Goal: Information Seeking & Learning: Learn about a topic

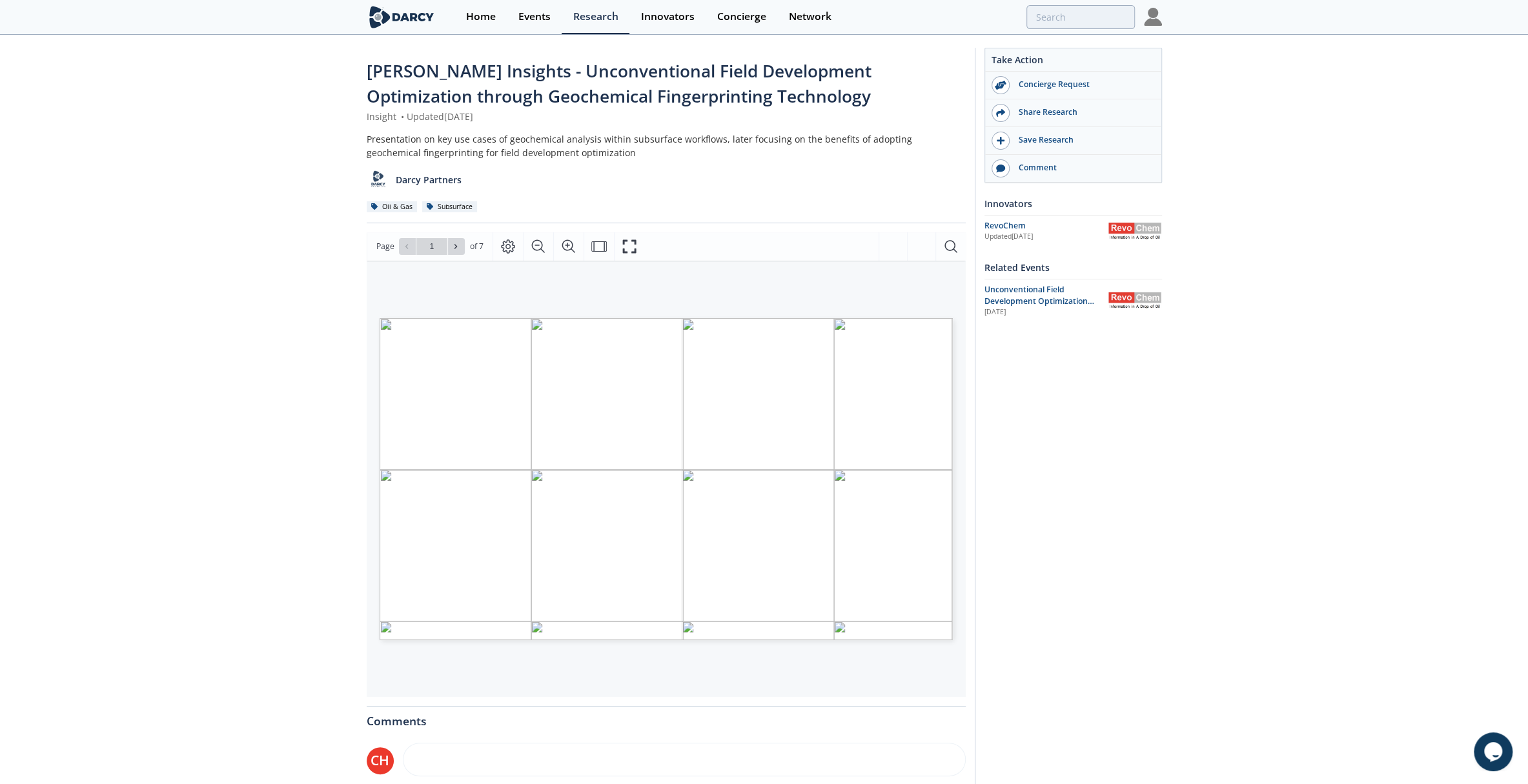
click at [1148, 16] on img at bounding box center [1153, 17] width 18 height 18
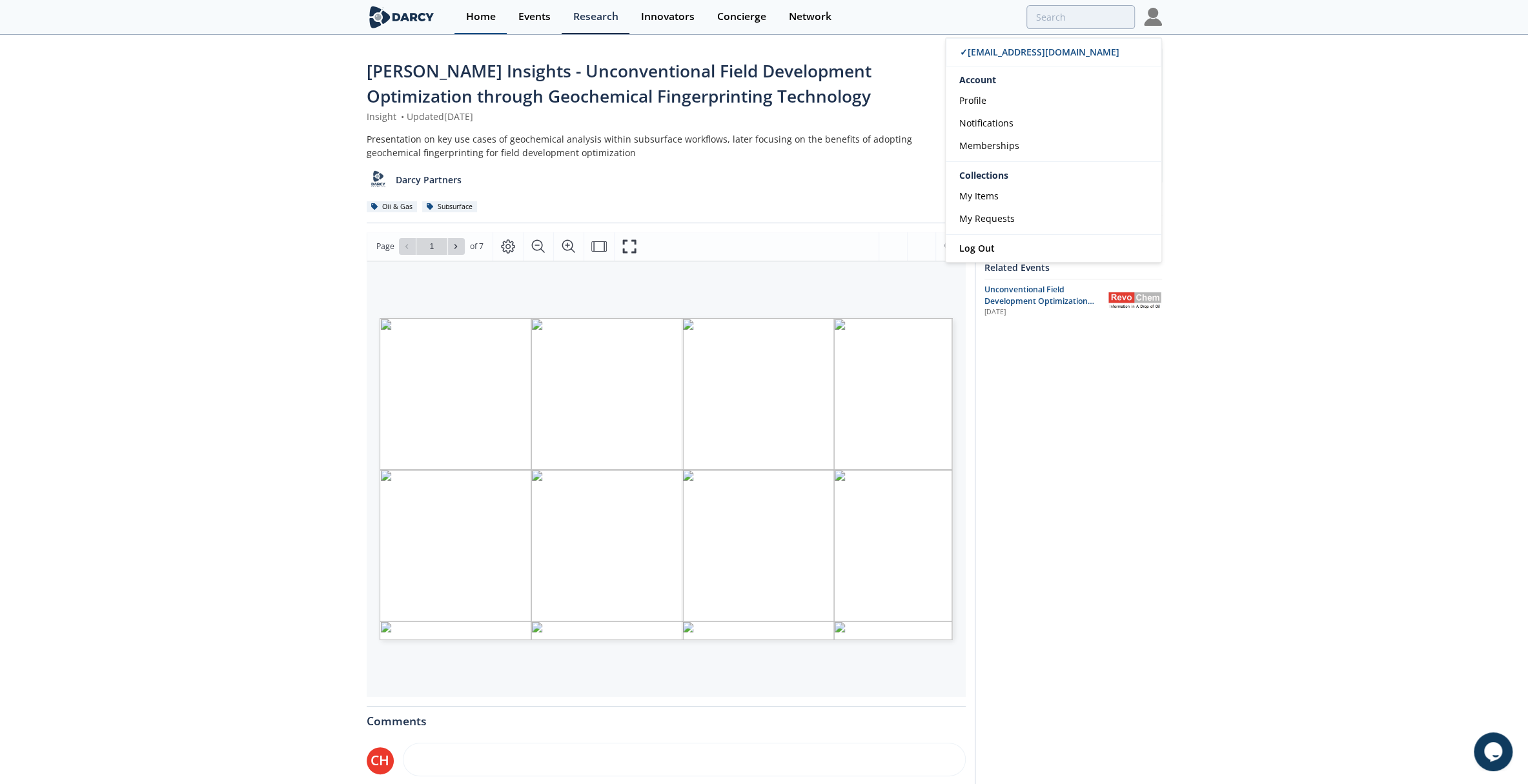
click at [489, 13] on div "Home" at bounding box center [481, 17] width 30 height 10
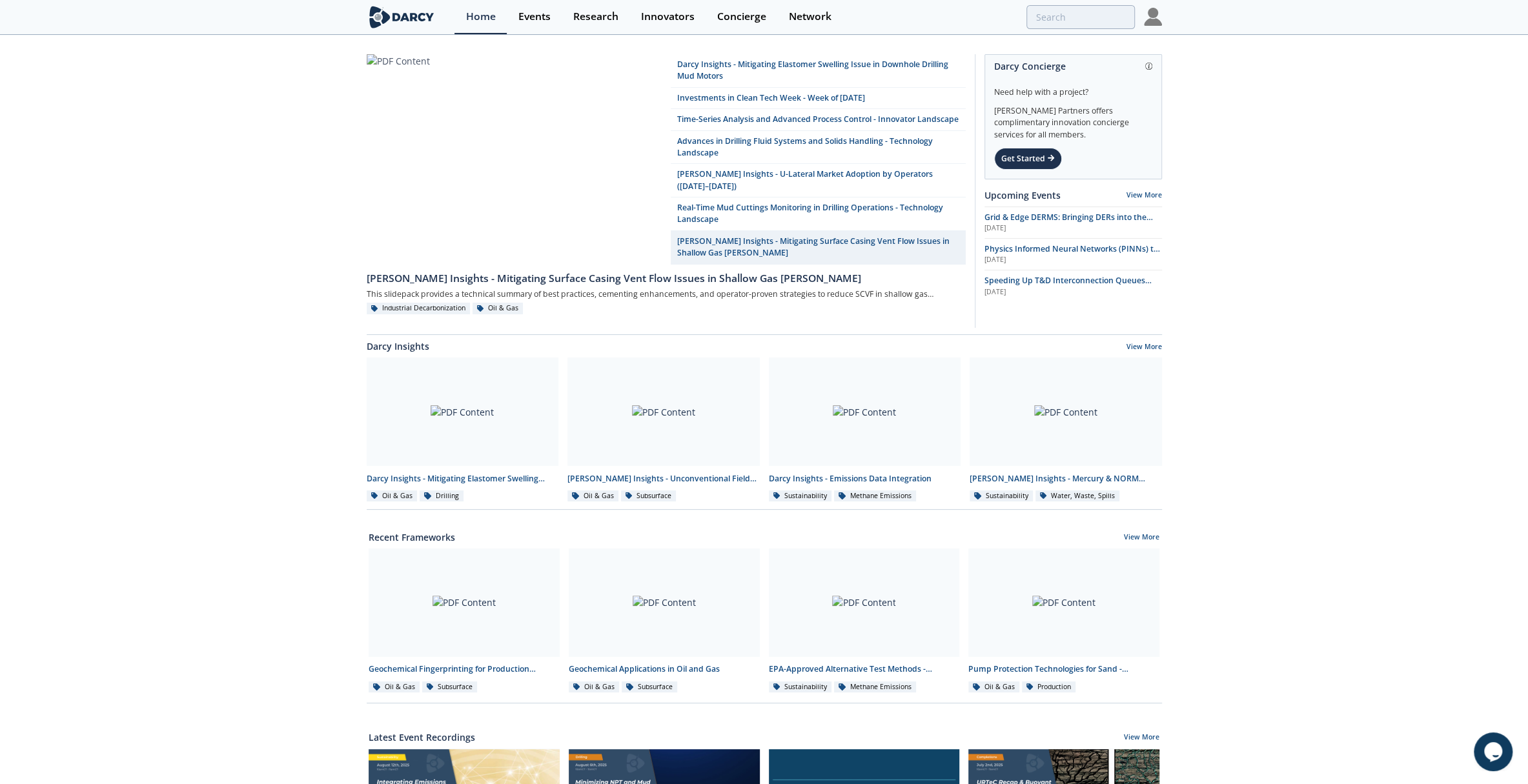
click at [1304, 252] on div "Darcy Insights - Mitigating Elastomer Swelling Issue in Downhole Drilling Mud M…" at bounding box center [764, 595] width 1528 height 1117
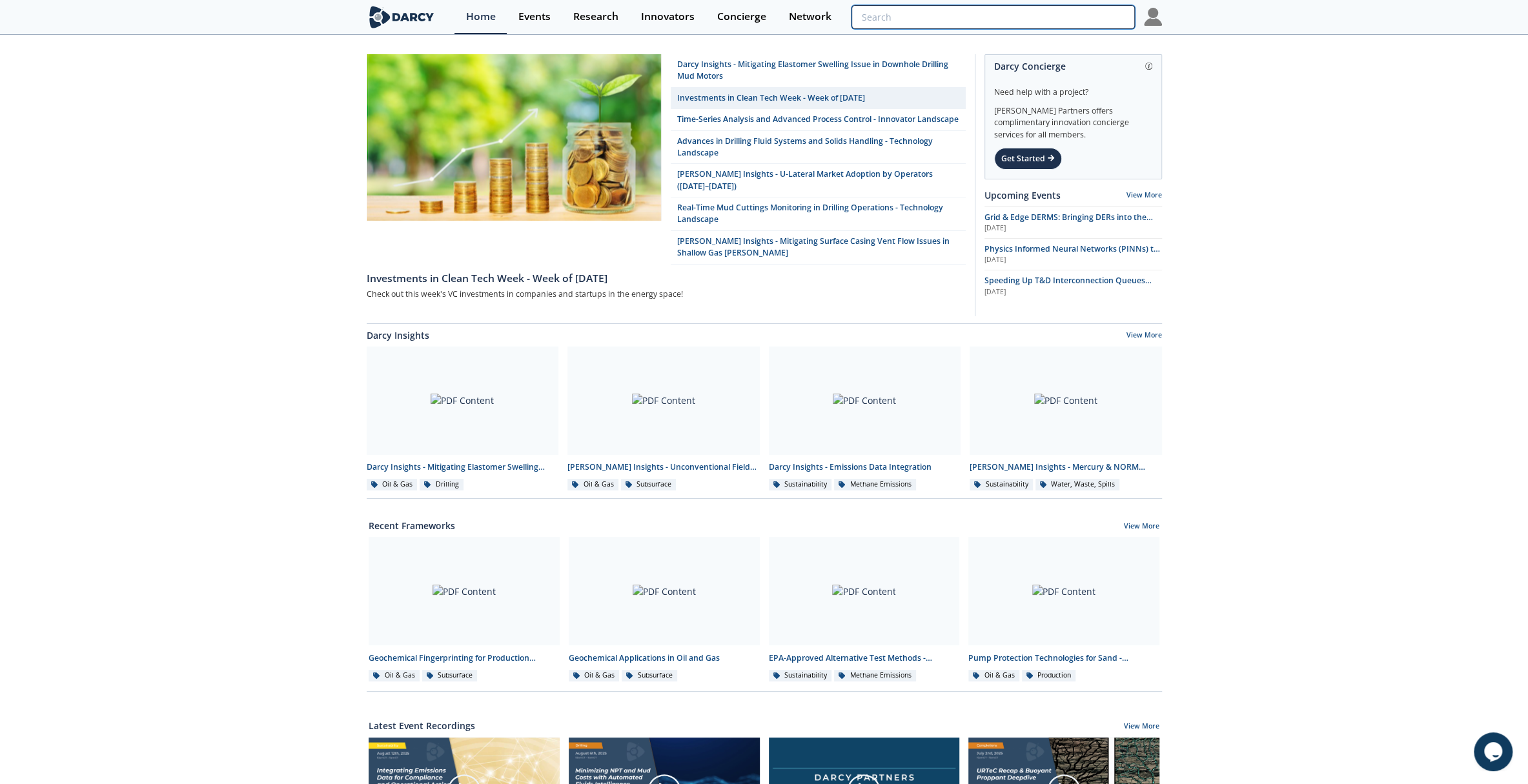
click at [1049, 21] on input "search" at bounding box center [993, 17] width 283 height 24
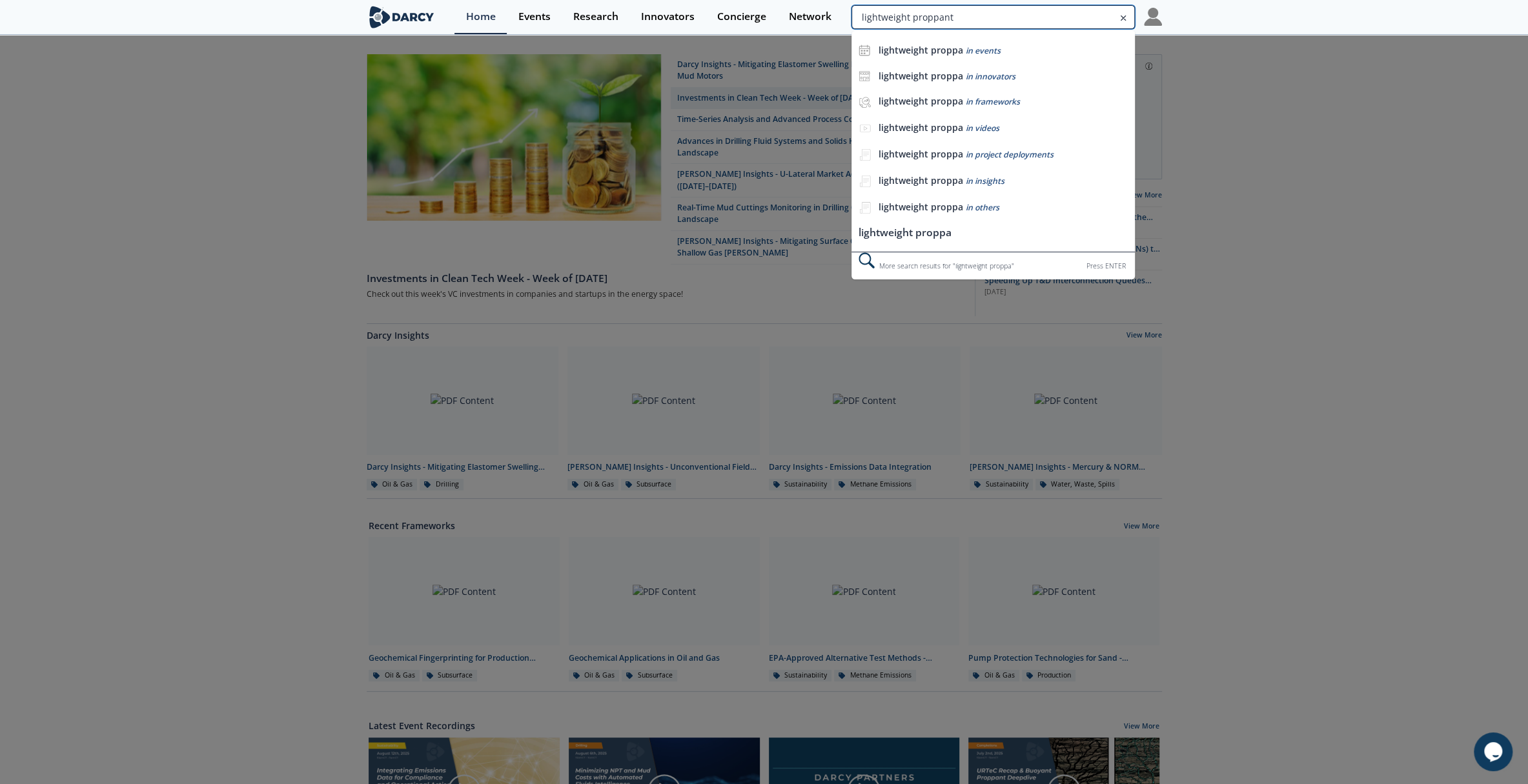
type input "lightweight proppant"
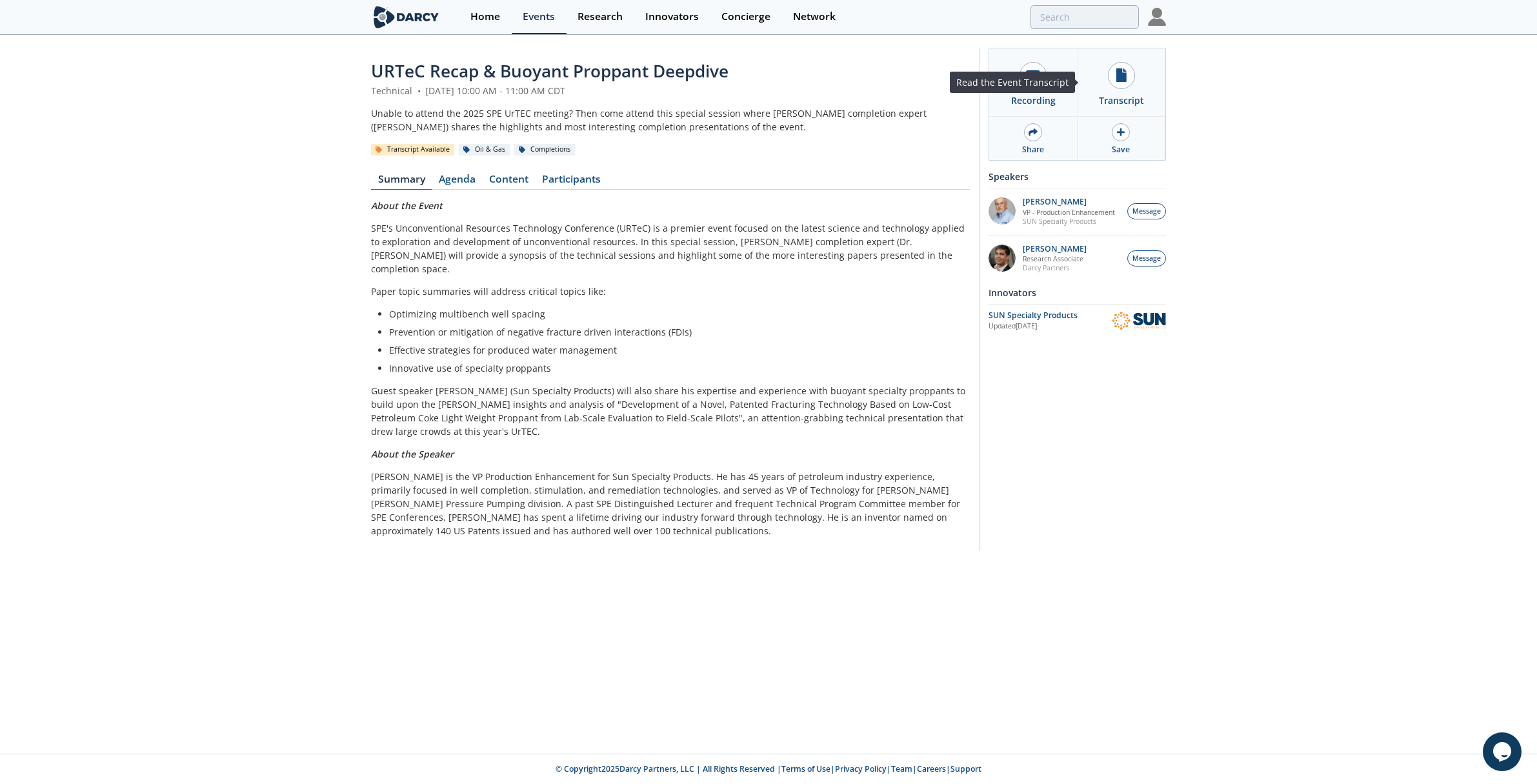
click at [1119, 75] on icon at bounding box center [1122, 75] width 10 height 14
click at [207, 380] on div "URTeC Recap & Buoyant Proppant Deepdive Technical • July 2, 2025 10:00 AM - 11:…" at bounding box center [769, 303] width 1537 height 533
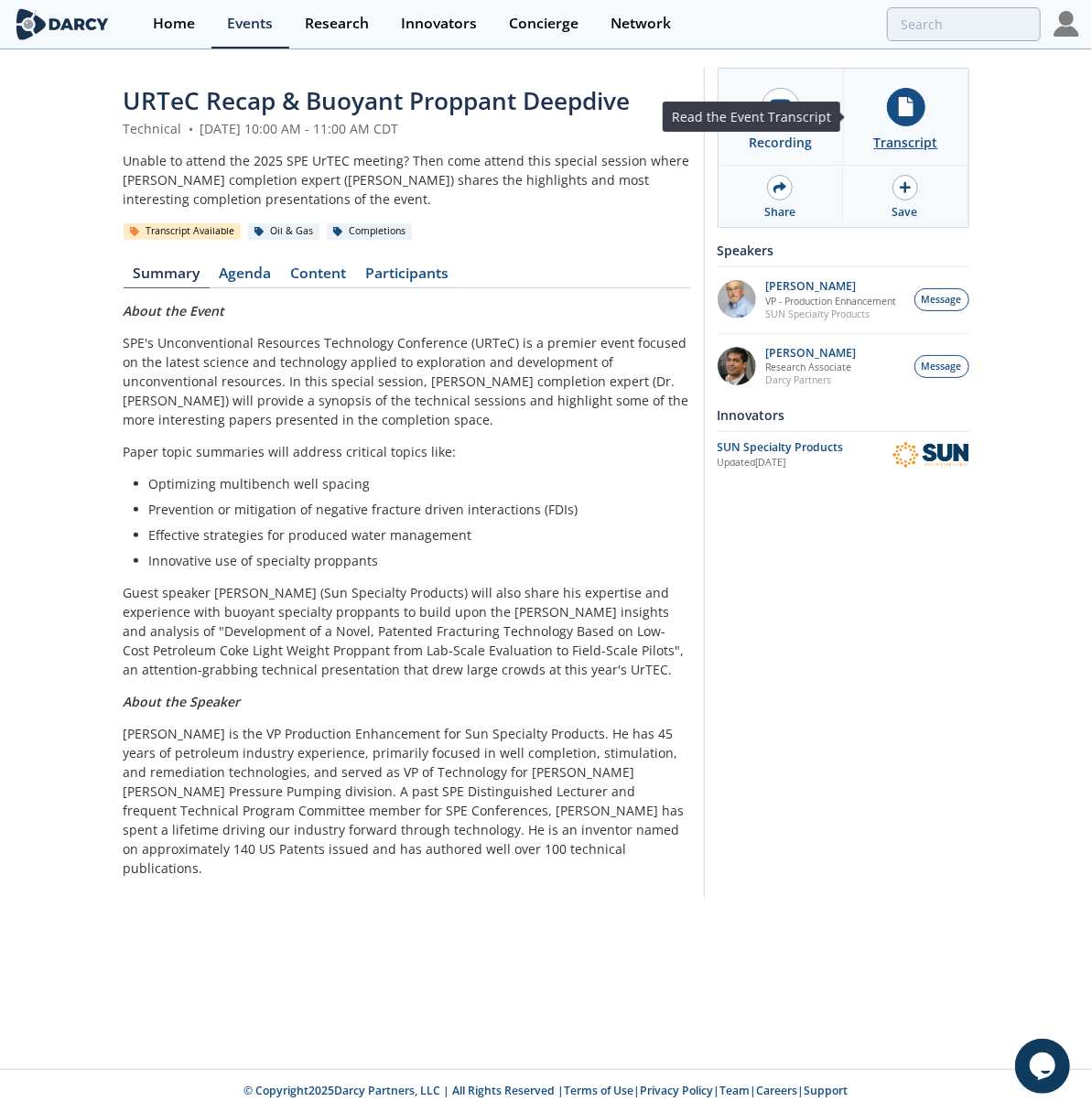
click at [925, 143] on div "Transcript" at bounding box center [906, 142] width 64 height 19
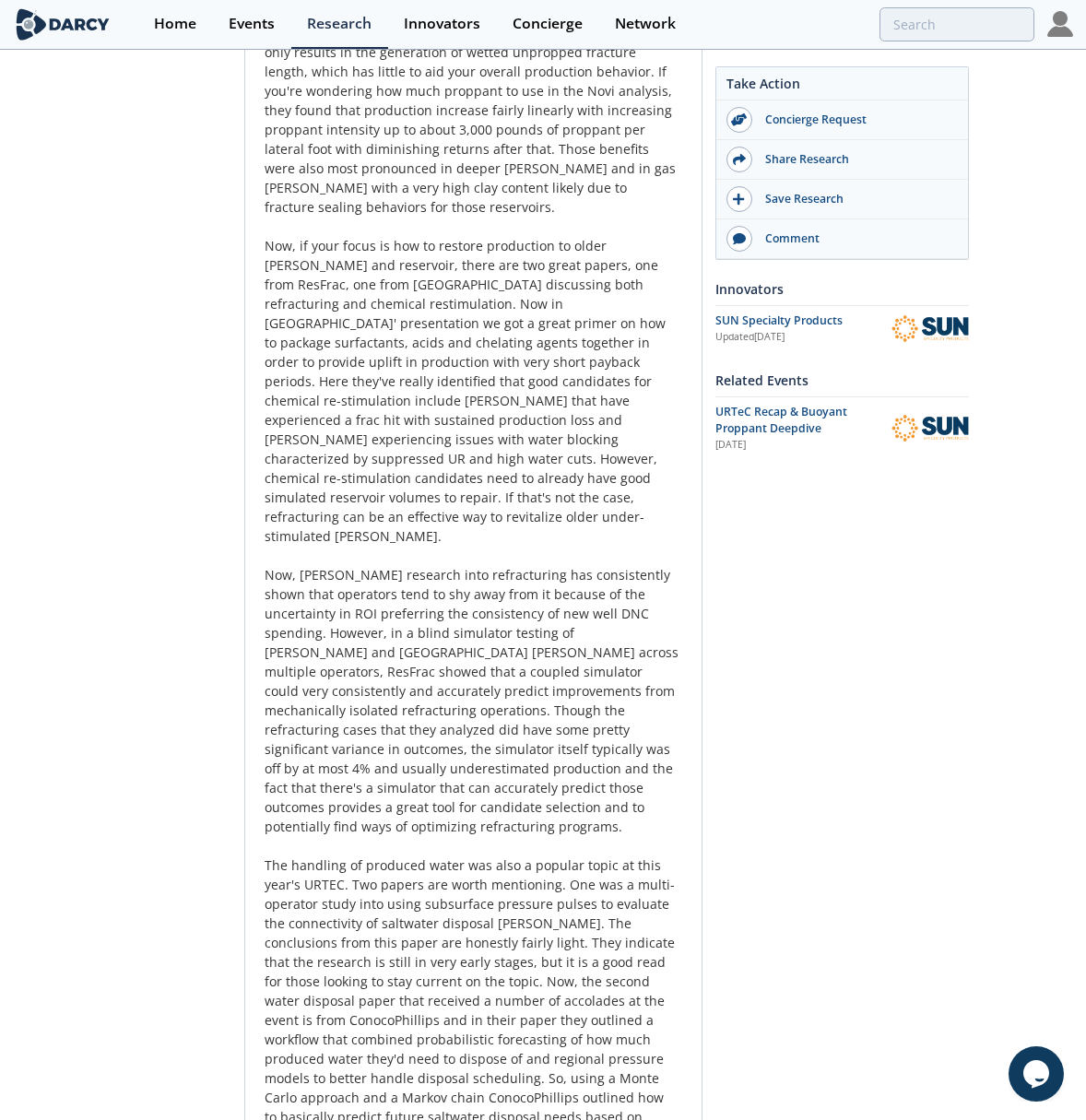
scroll to position [3042, 0]
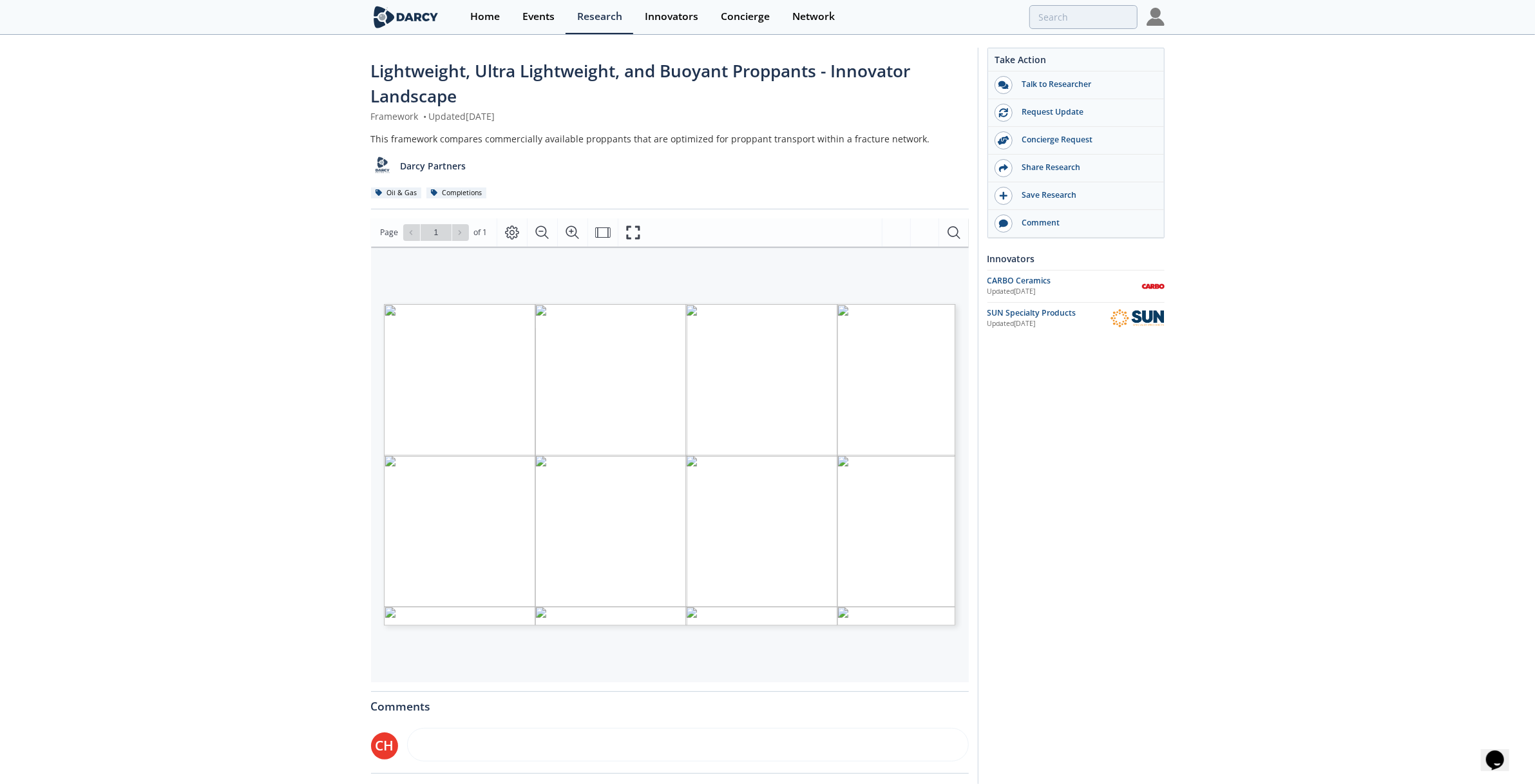
click at [671, 443] on span "Page 1" at bounding box center [1133, 795] width 1420 height 726
click at [454, 234] on div "Go to Page 1" at bounding box center [436, 232] width 66 height 17
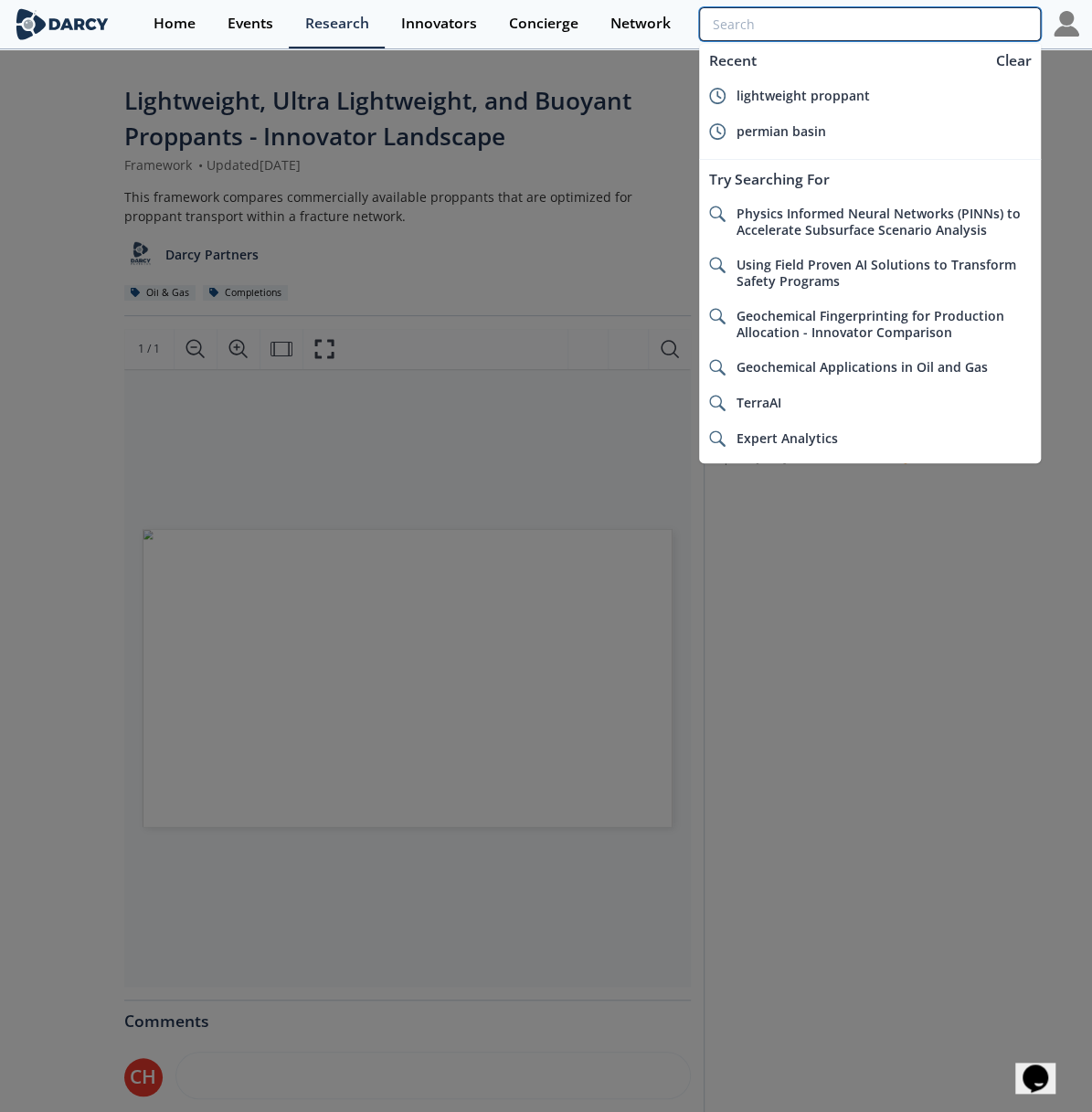
click at [961, 8] on input "search" at bounding box center [870, 24] width 342 height 34
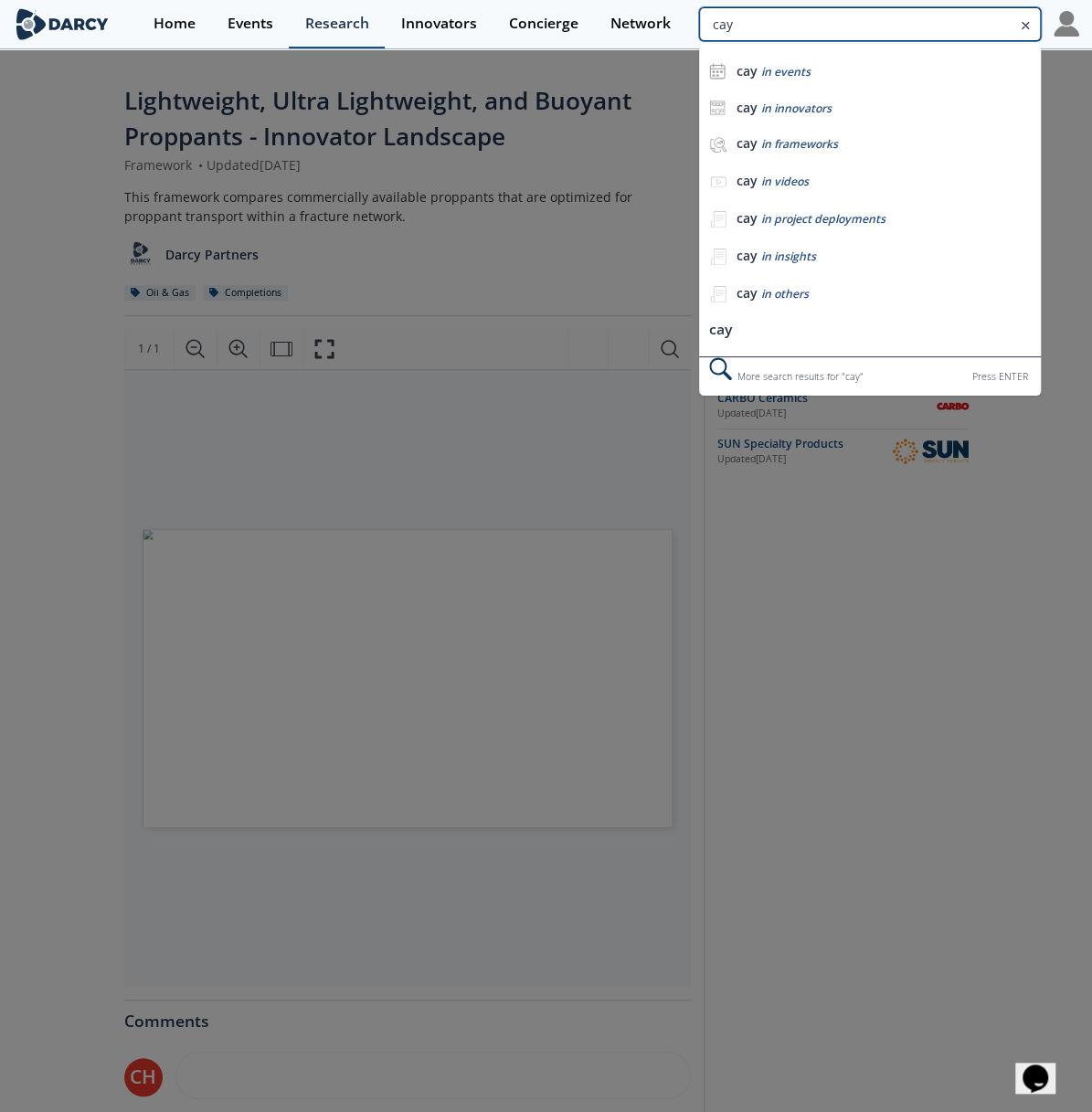
drag, startPoint x: 810, startPoint y: 17, endPoint x: 378, endPoint y: 14, distance: 432.0
click at [378, 14] on div "Home Events Research Innovators Concierge Network cay cay in events cay in inno…" at bounding box center [608, 24] width 942 height 49
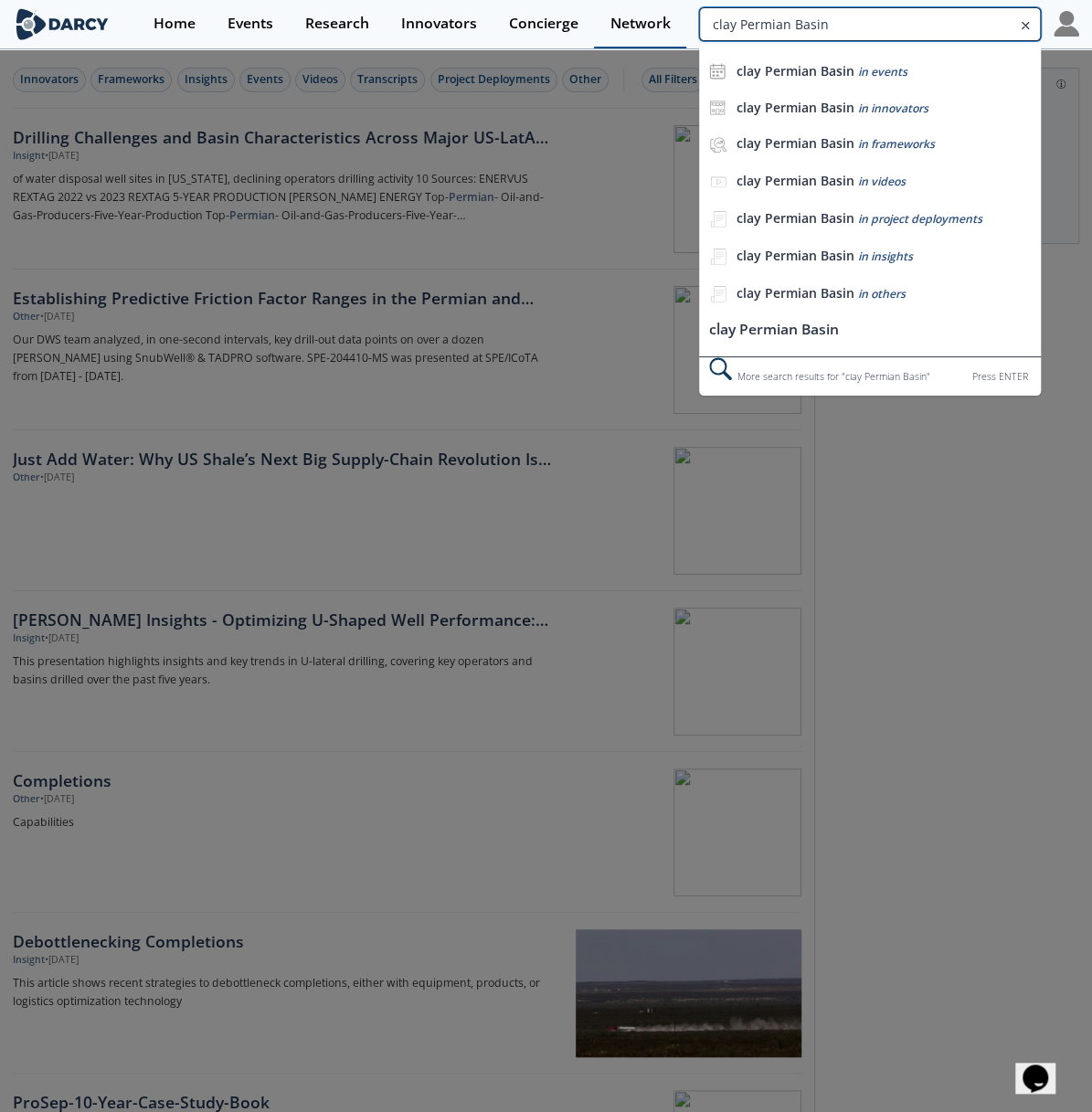
drag, startPoint x: 1015, startPoint y: 21, endPoint x: 616, endPoint y: 11, distance: 399.1
click at [616, 11] on div "Home Events Research Innovators Concierge Network clay Permian Basin clay Permi…" at bounding box center [608, 24] width 942 height 49
click at [961, 19] on input "clay Permian Basin" at bounding box center [870, 24] width 342 height 34
drag, startPoint x: 839, startPoint y: 30, endPoint x: 540, endPoint y: -8, distance: 301.4
click at [540, 0] on html "Home Events Research Innovators Concierge Network clay Permian Basin clay Permi…" at bounding box center [546, 556] width 1092 height 1112
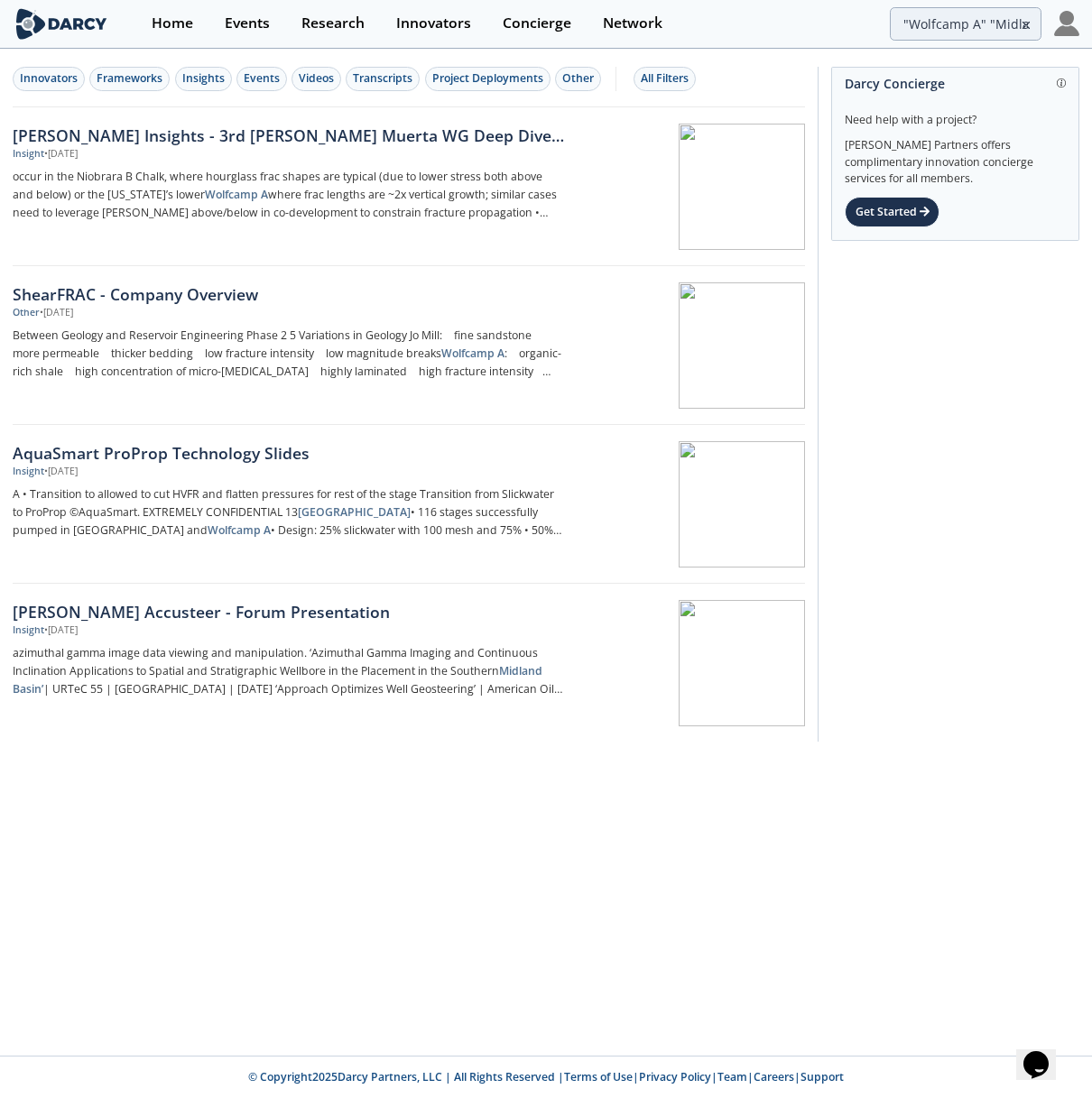
click at [297, 777] on div "Innovators Frameworks Insights Events Videos Transcripts Project Deployments Ot…" at bounding box center [546, 553] width 1092 height 1006
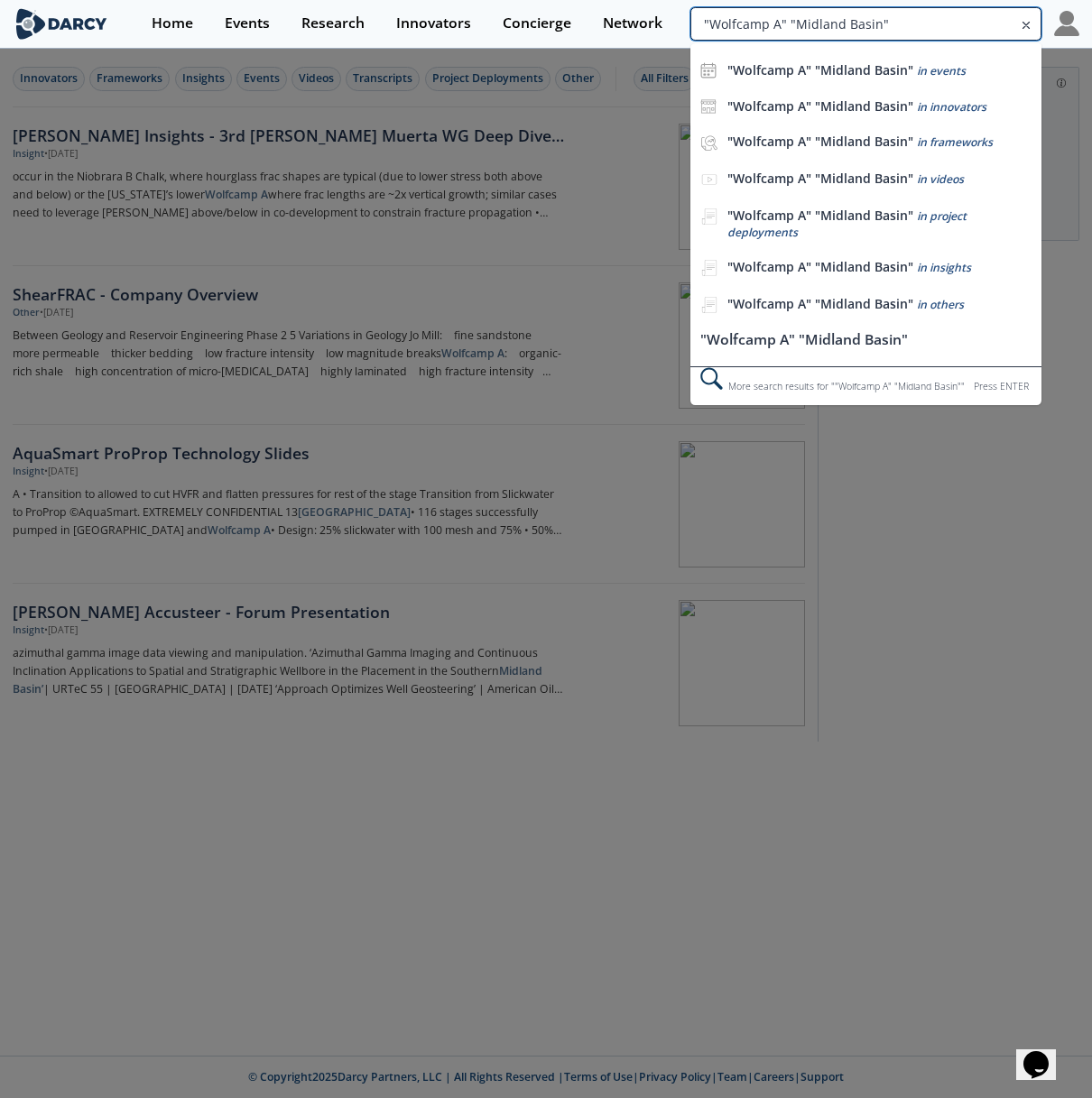
drag, startPoint x: 988, startPoint y: 22, endPoint x: 1168, endPoint y: 32, distance: 180.3
click at [1092, 32] on html "Home Events Research Innovators Concierge Network "Wolfcamp A" "Midland Basin" …" at bounding box center [546, 549] width 1092 height 1098
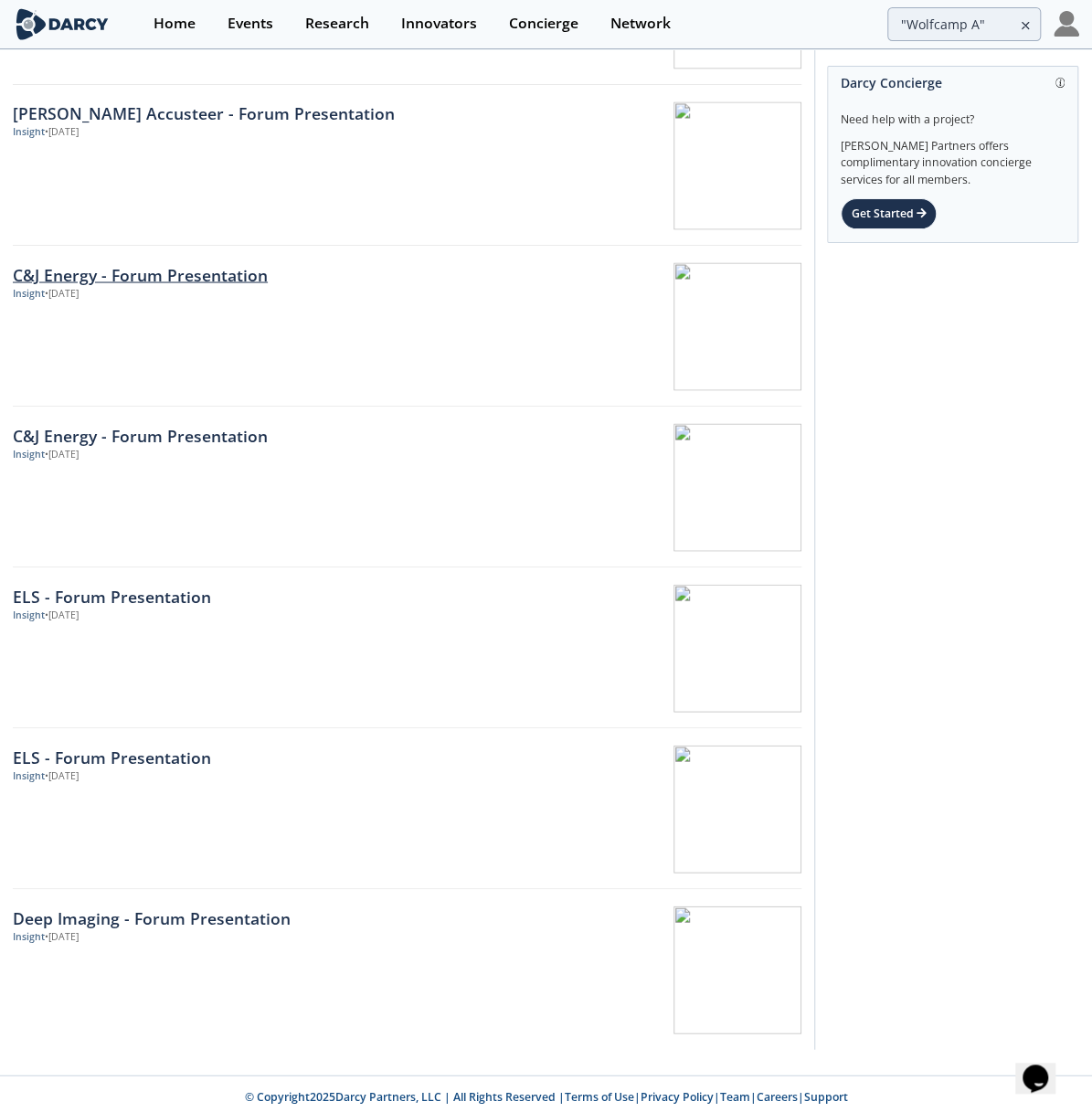
scroll to position [1471, 0]
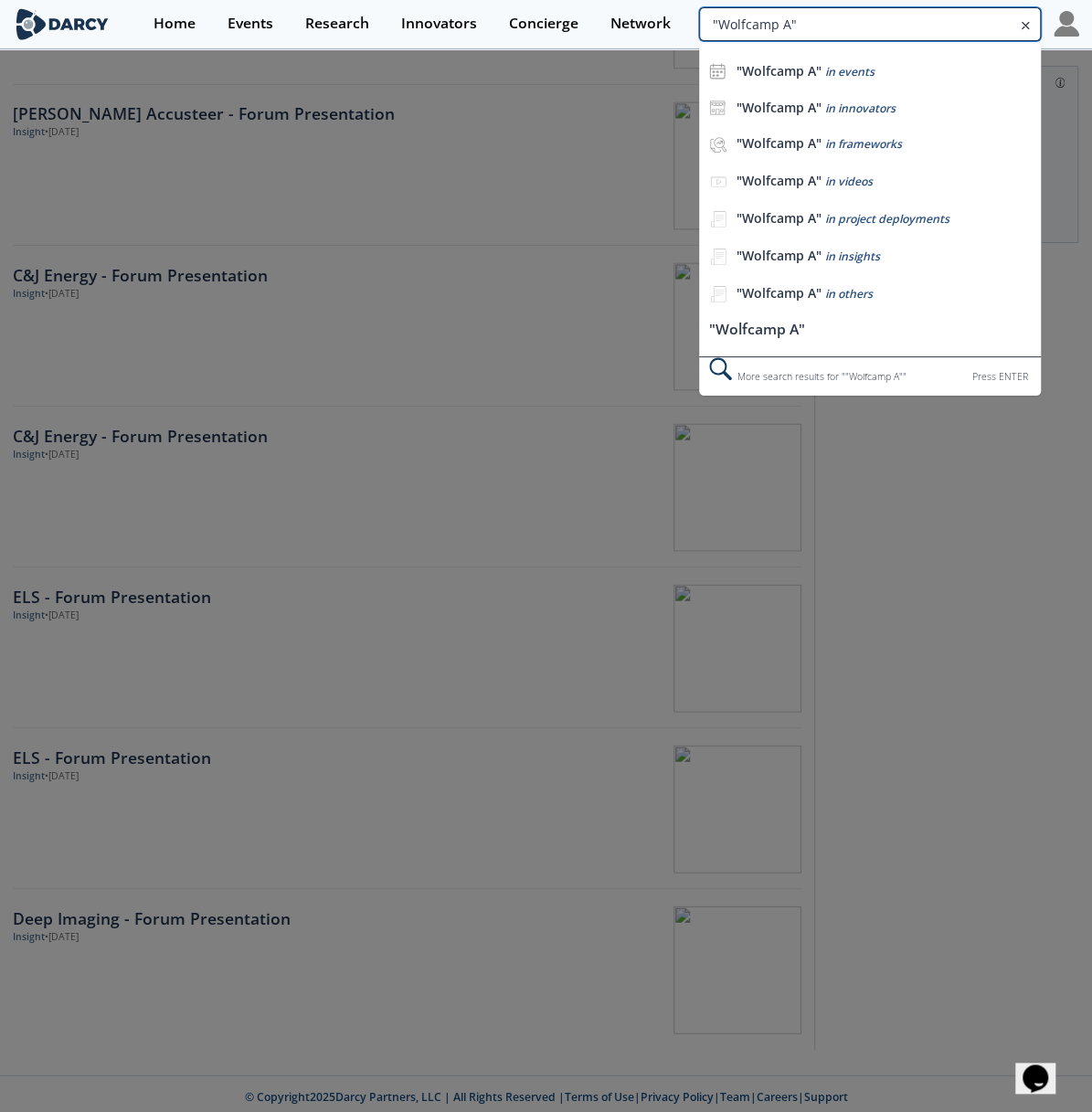
drag, startPoint x: 997, startPoint y: 23, endPoint x: 803, endPoint y: 23, distance: 194.0
click at [803, 23] on input ""Wolfcamp A"" at bounding box center [870, 24] width 342 height 34
drag, startPoint x: 803, startPoint y: 23, endPoint x: 552, endPoint y: 43, distance: 251.8
click at [552, 43] on div "Home Events Research Innovators Concierge Network "Wolfcamp A" "Wolfcamp A" in …" at bounding box center [608, 24] width 942 height 49
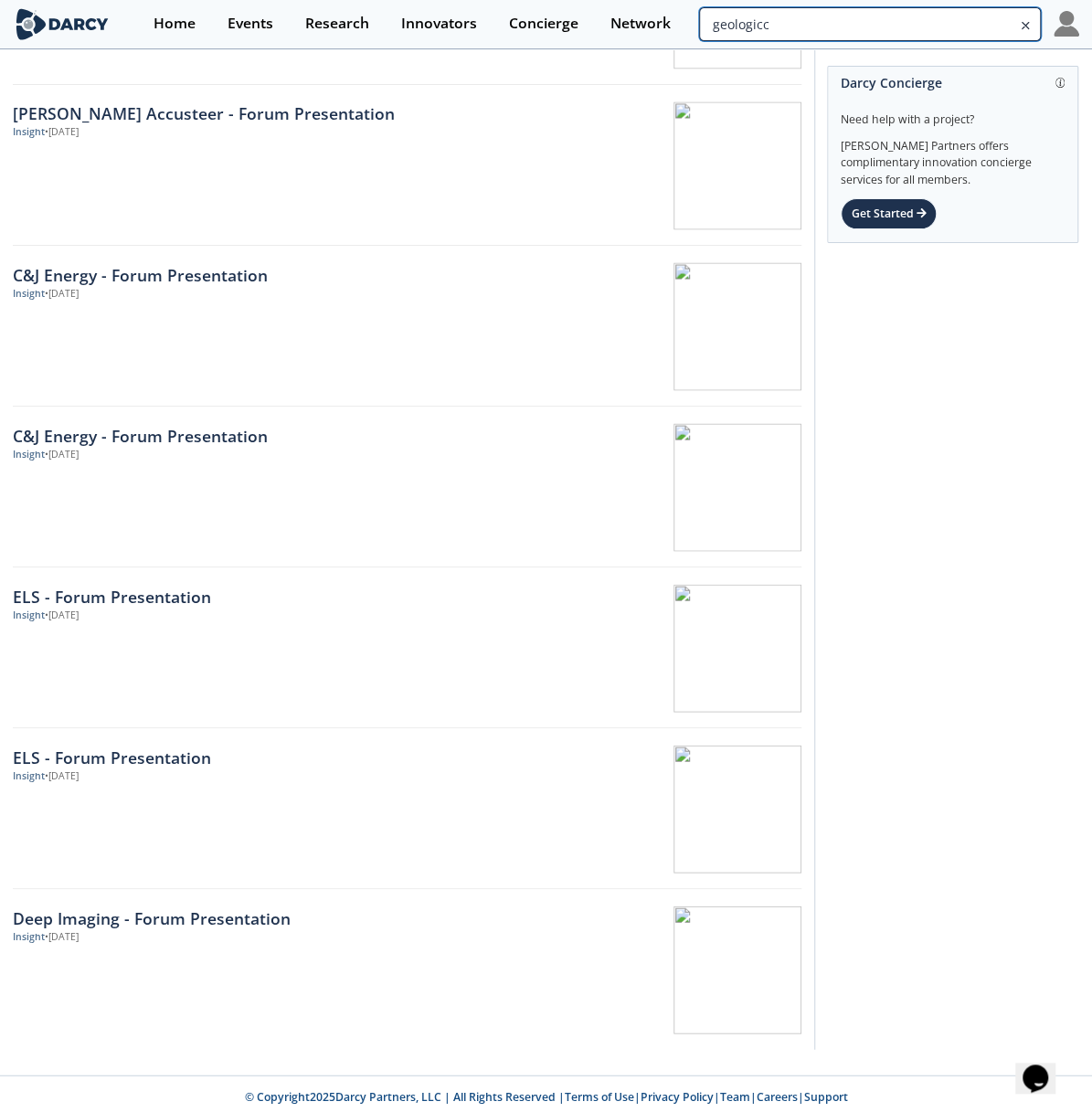
click at [761, 23] on input "geologicc" at bounding box center [870, 24] width 342 height 34
click at [759, 21] on input "geologicdrivers" at bounding box center [870, 24] width 342 height 34
click at [828, 21] on input "geologic drivers" at bounding box center [870, 24] width 342 height 34
type input "geologic drivers"
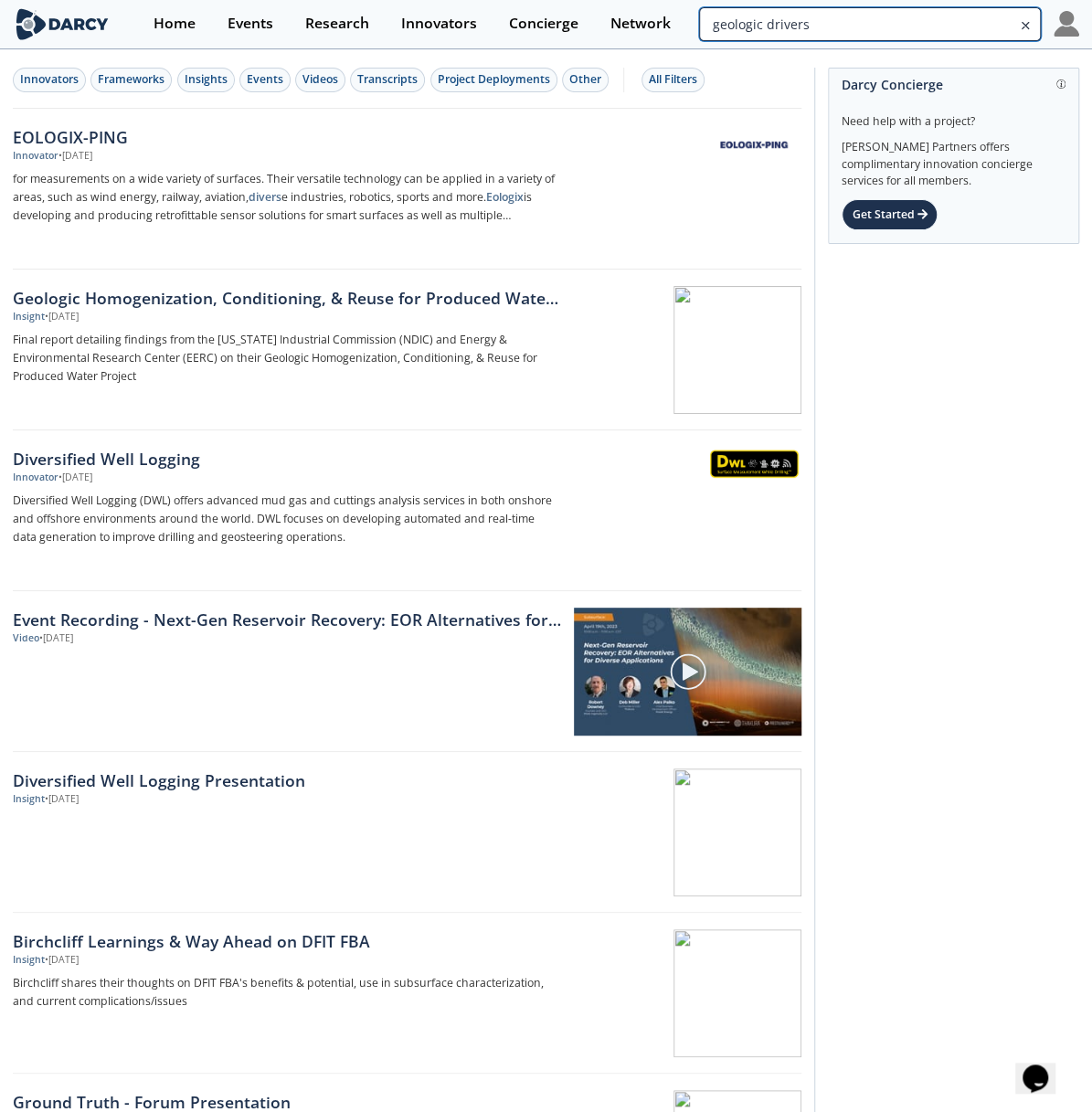
click at [953, 27] on input "geologic drivers" at bounding box center [870, 24] width 342 height 34
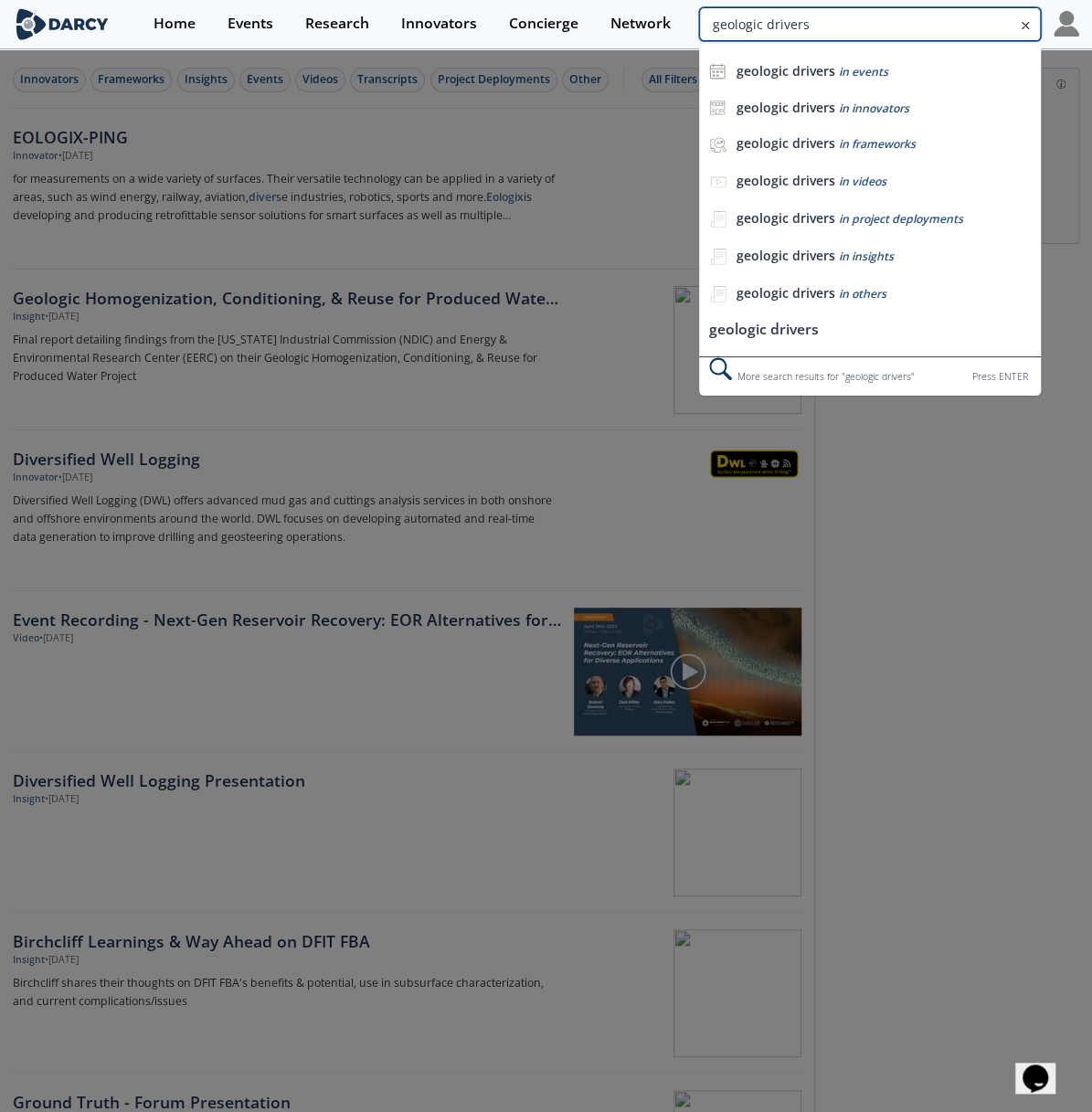
drag, startPoint x: 823, startPoint y: 25, endPoint x: 690, endPoint y: 27, distance: 133.0
click at [690, 27] on div "Home Events Research Innovators Concierge Network geologic drivers geologic dri…" at bounding box center [608, 24] width 942 height 49
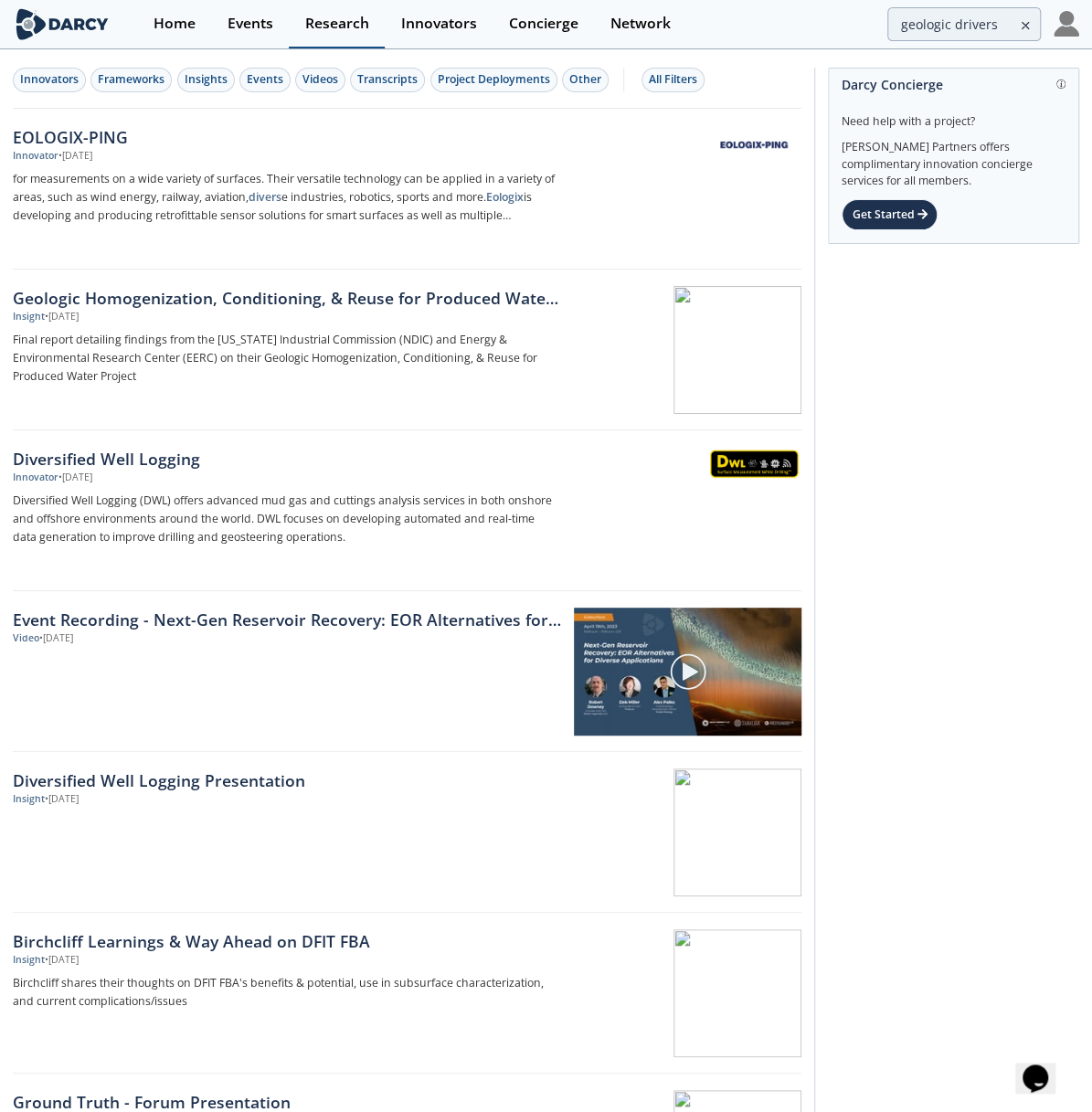
click at [312, 17] on div "Research" at bounding box center [337, 24] width 64 height 15
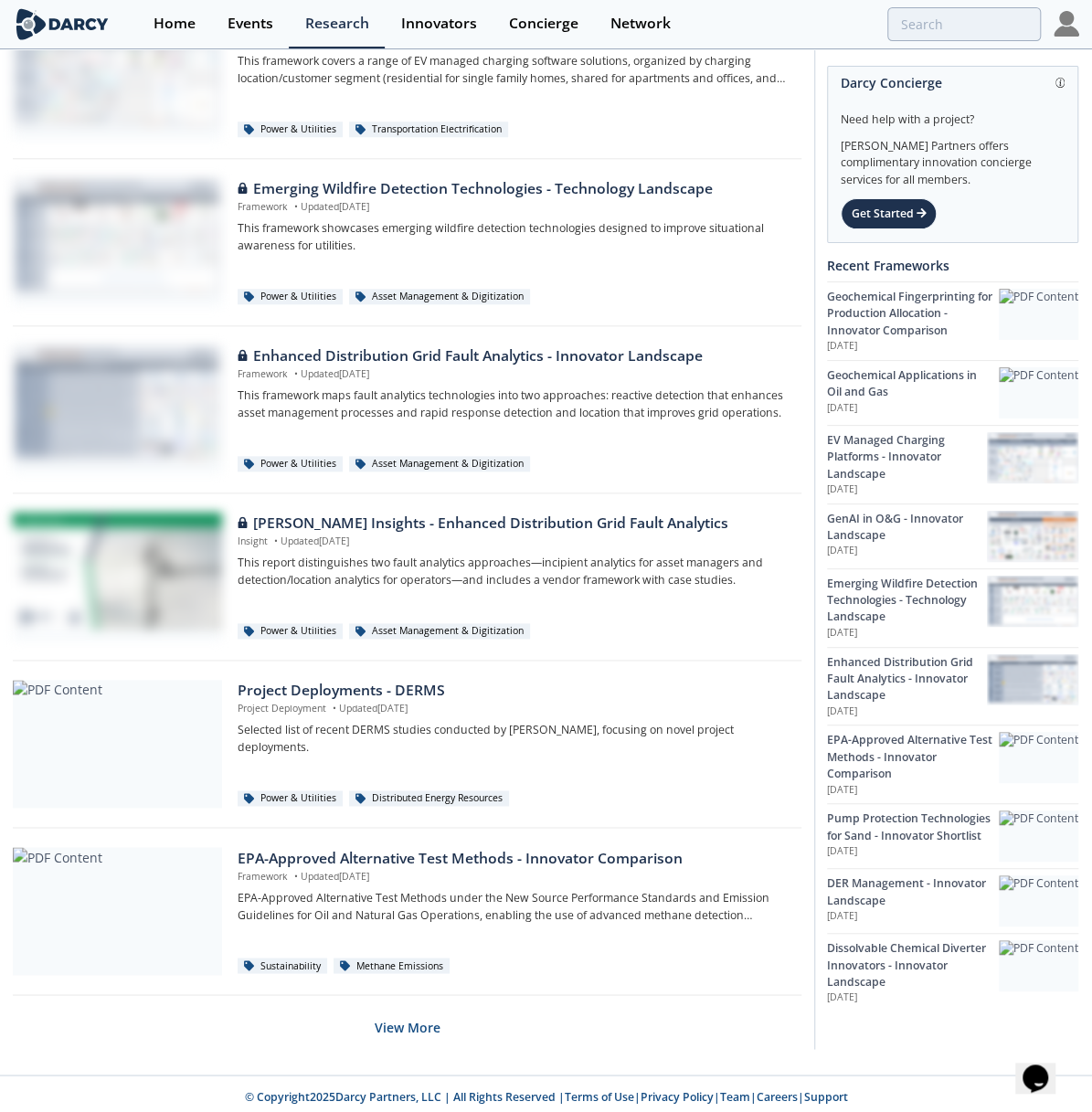
scroll to position [779, 0]
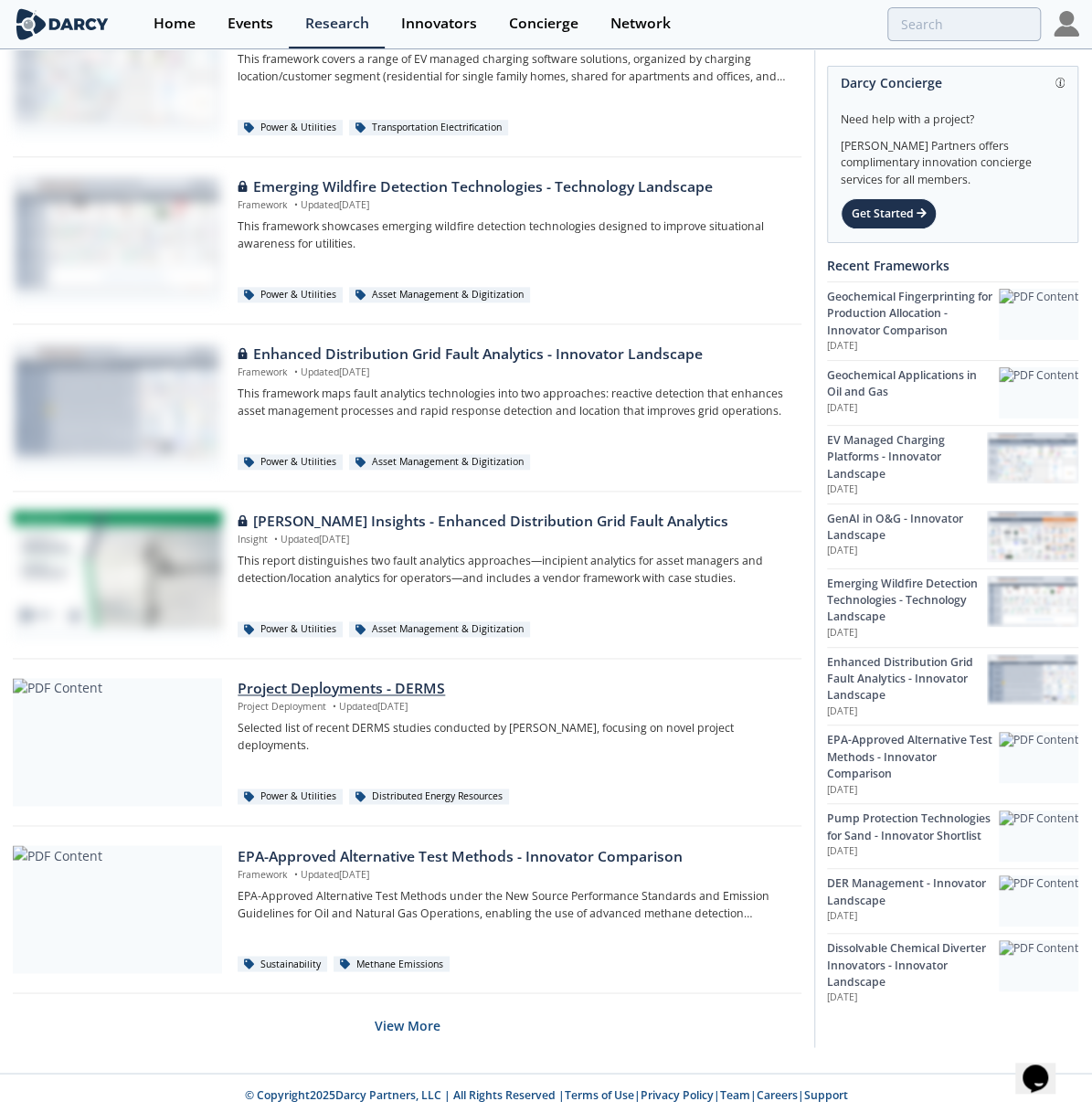
click at [345, 687] on div "Project Deployments - DERMS" at bounding box center [513, 689] width 551 height 22
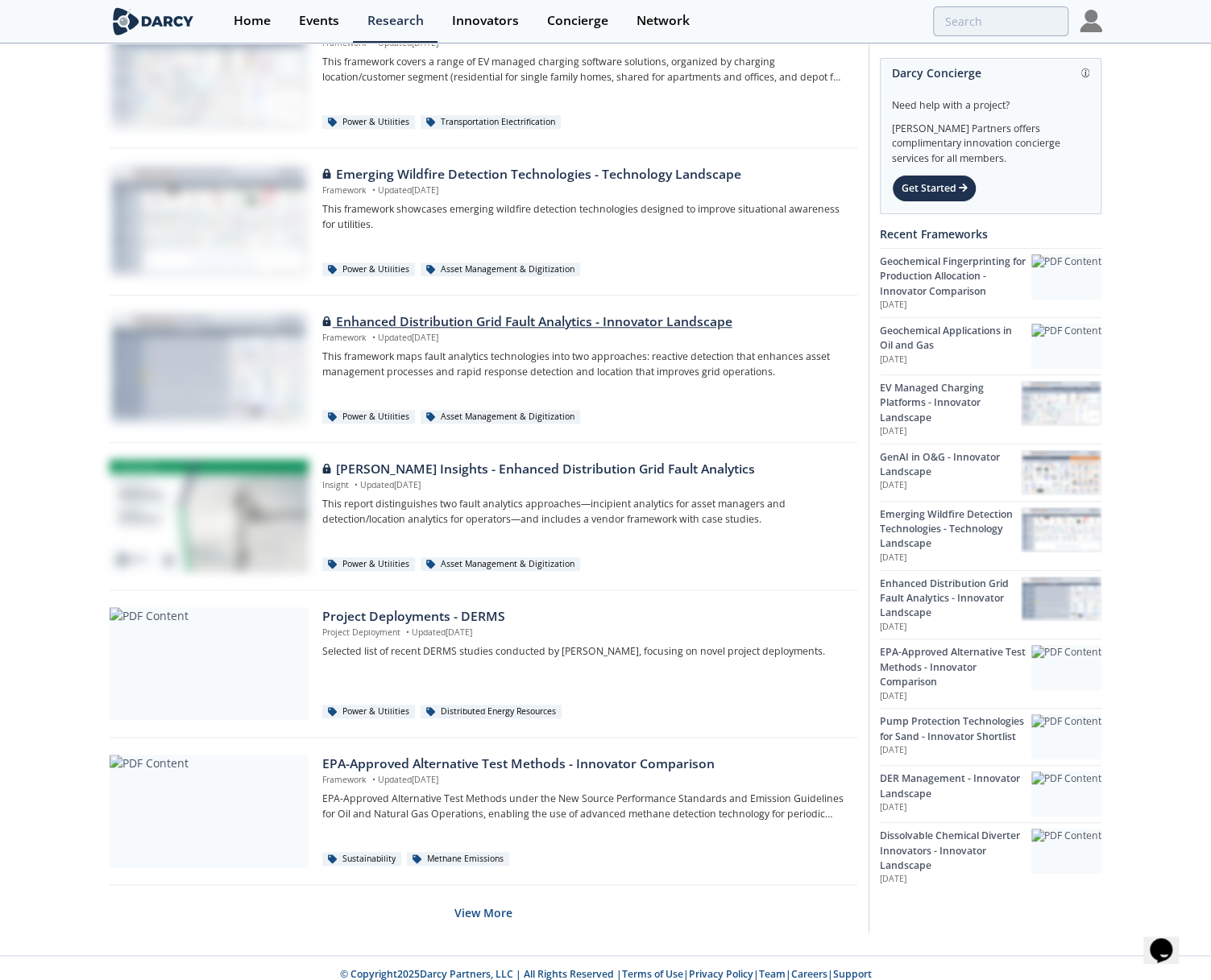
scroll to position [686, 0]
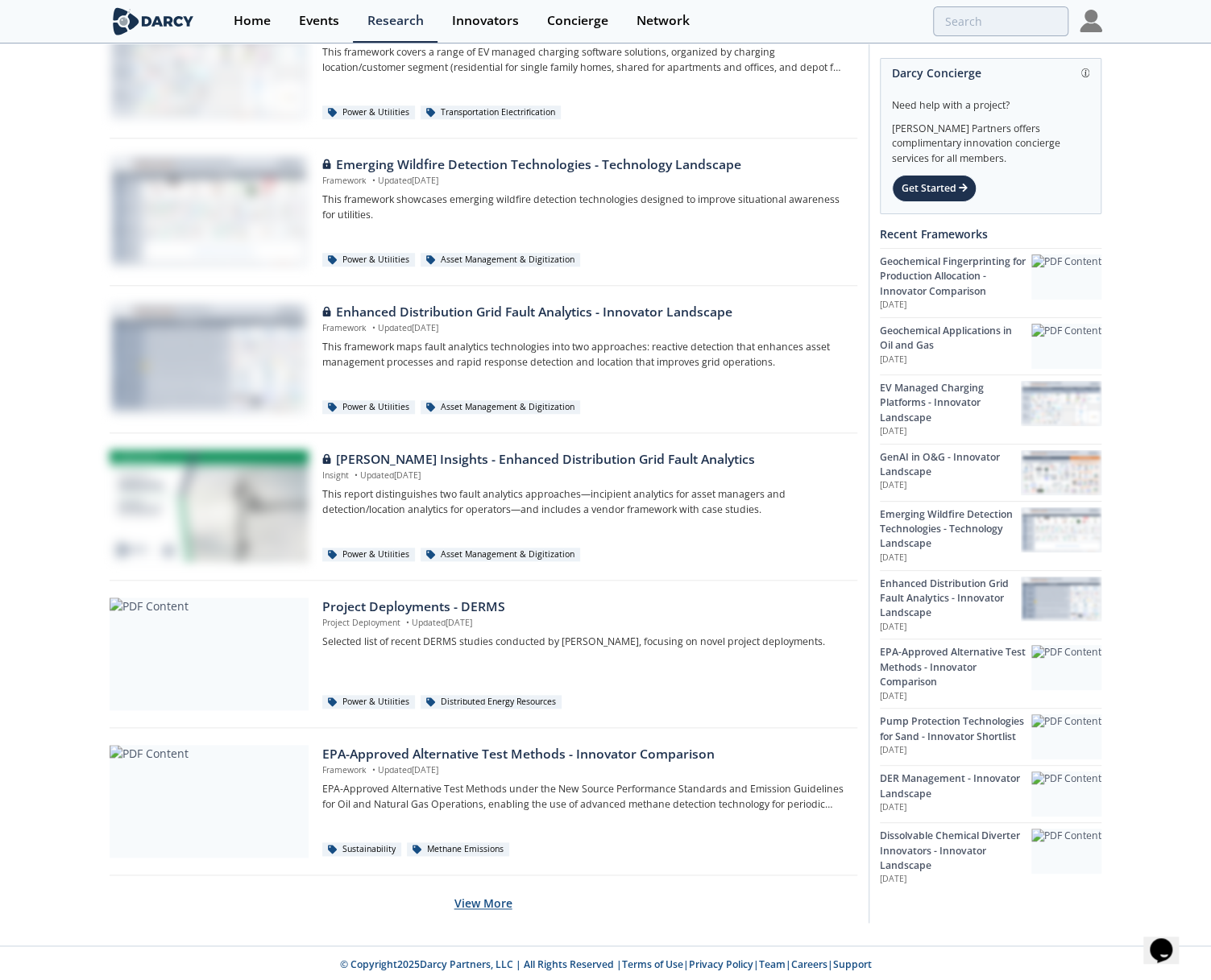
click at [482, 897] on button "View More" at bounding box center [483, 903] width 58 height 40
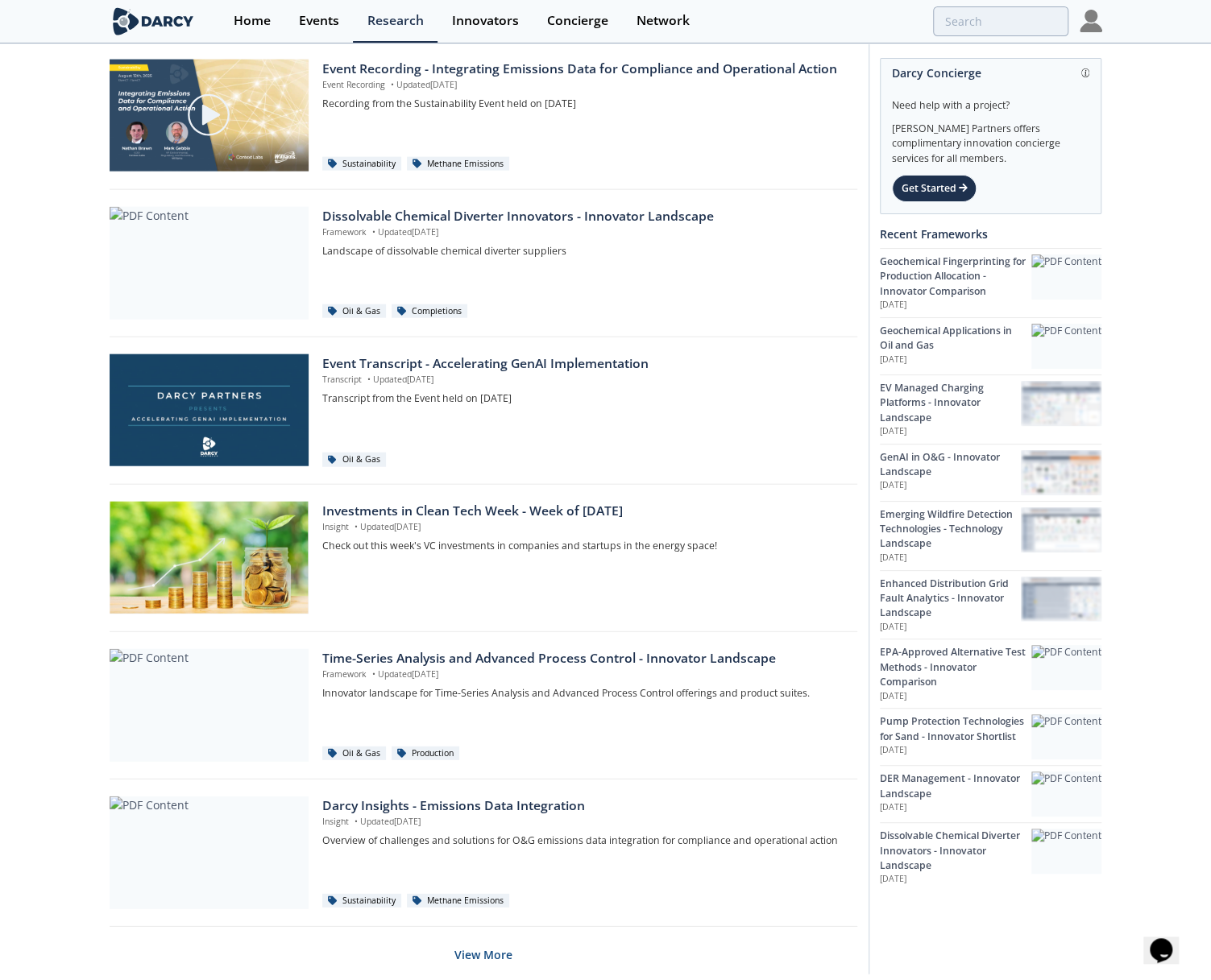
scroll to position [2157, 0]
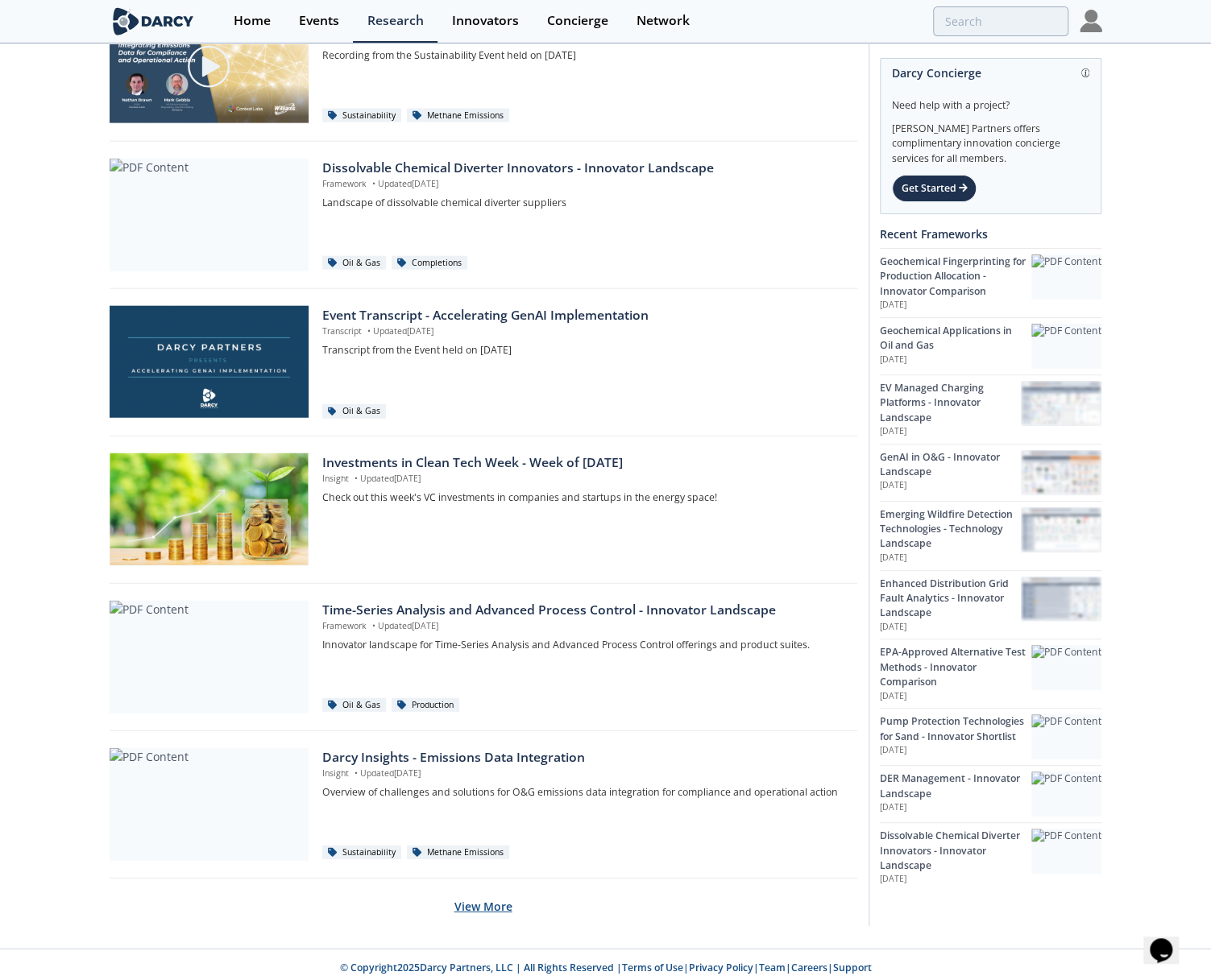
click at [474, 900] on button "View More" at bounding box center [483, 906] width 58 height 40
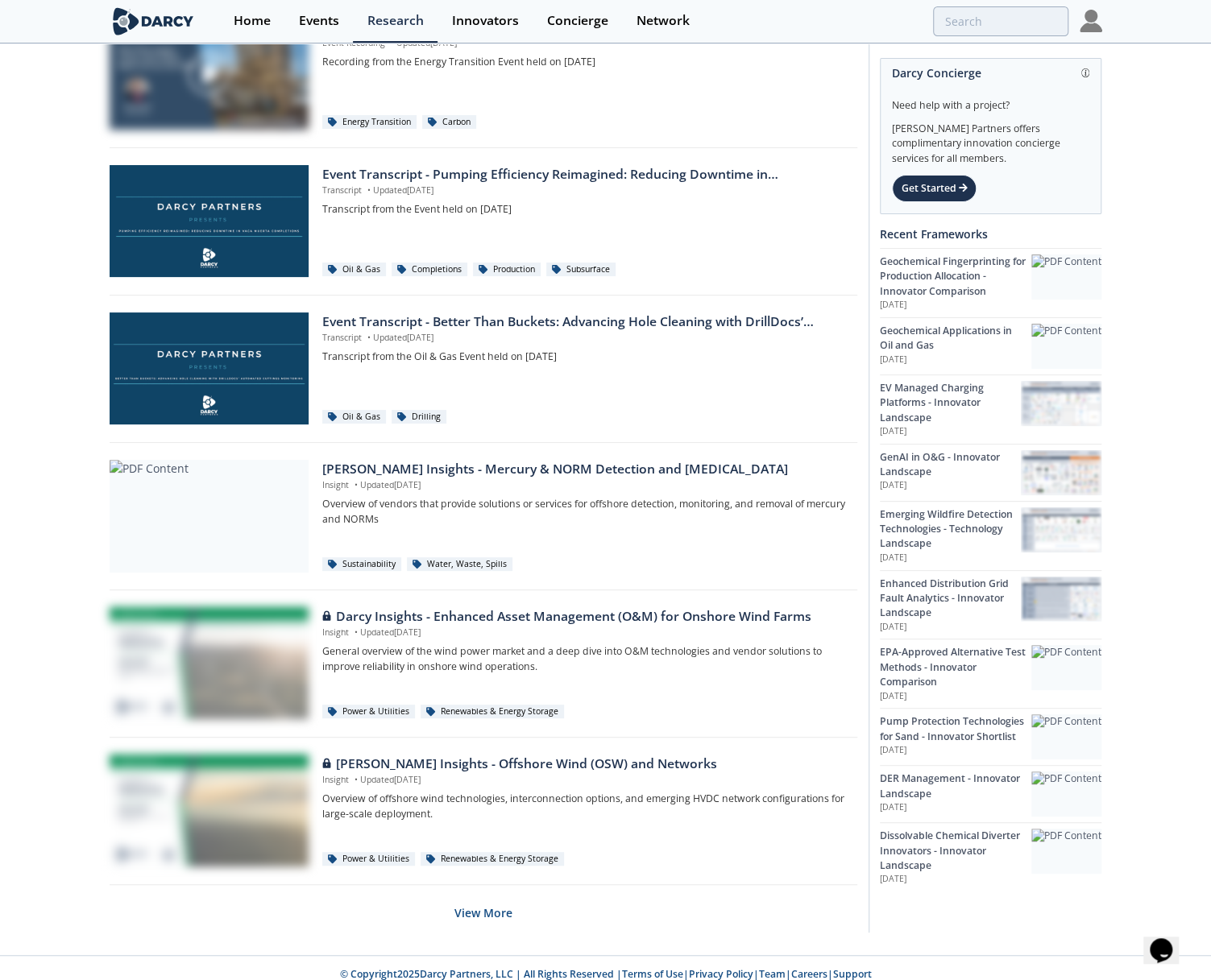
scroll to position [3628, 0]
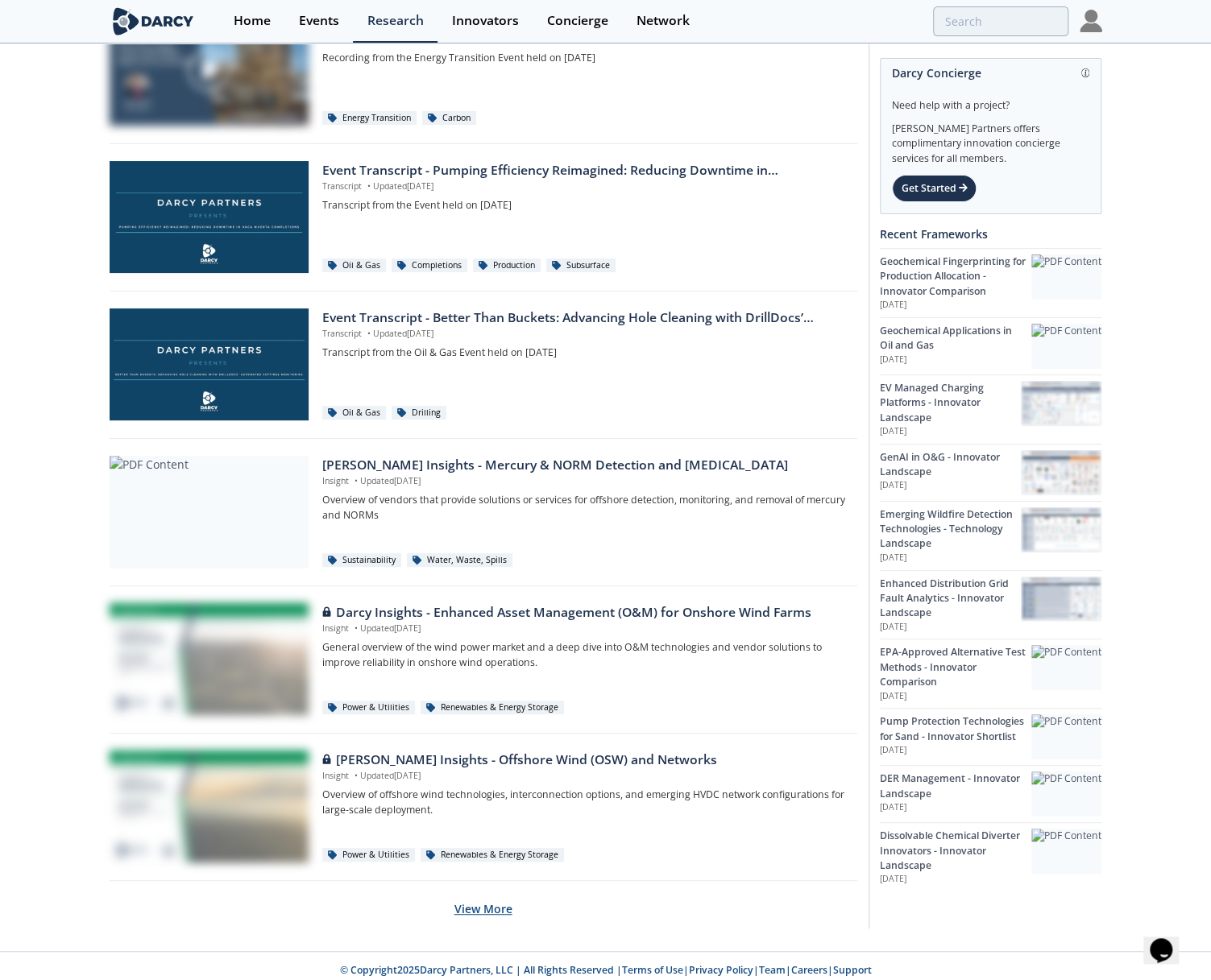
click at [507, 906] on button "View More" at bounding box center [483, 909] width 58 height 40
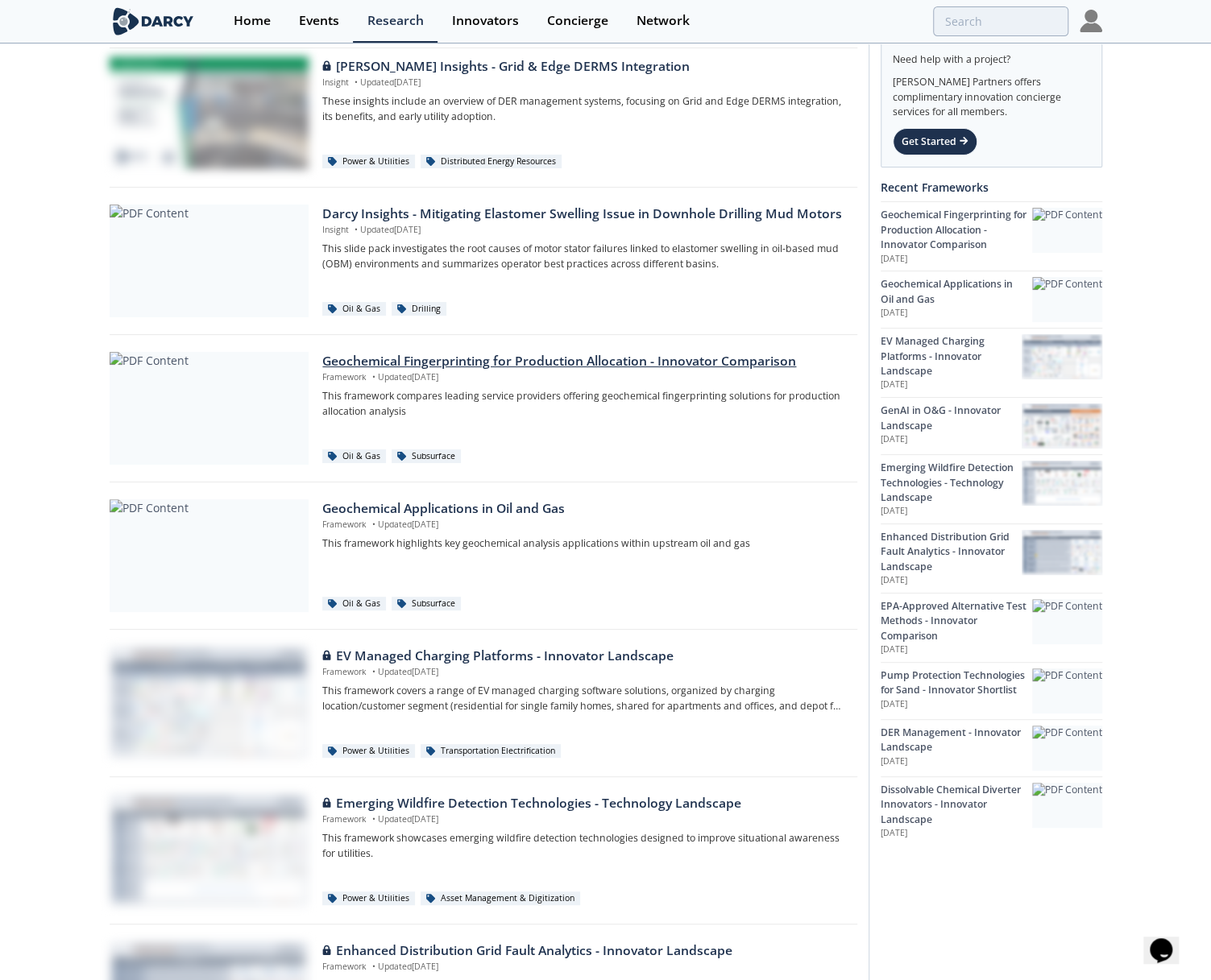
scroll to position [0, 0]
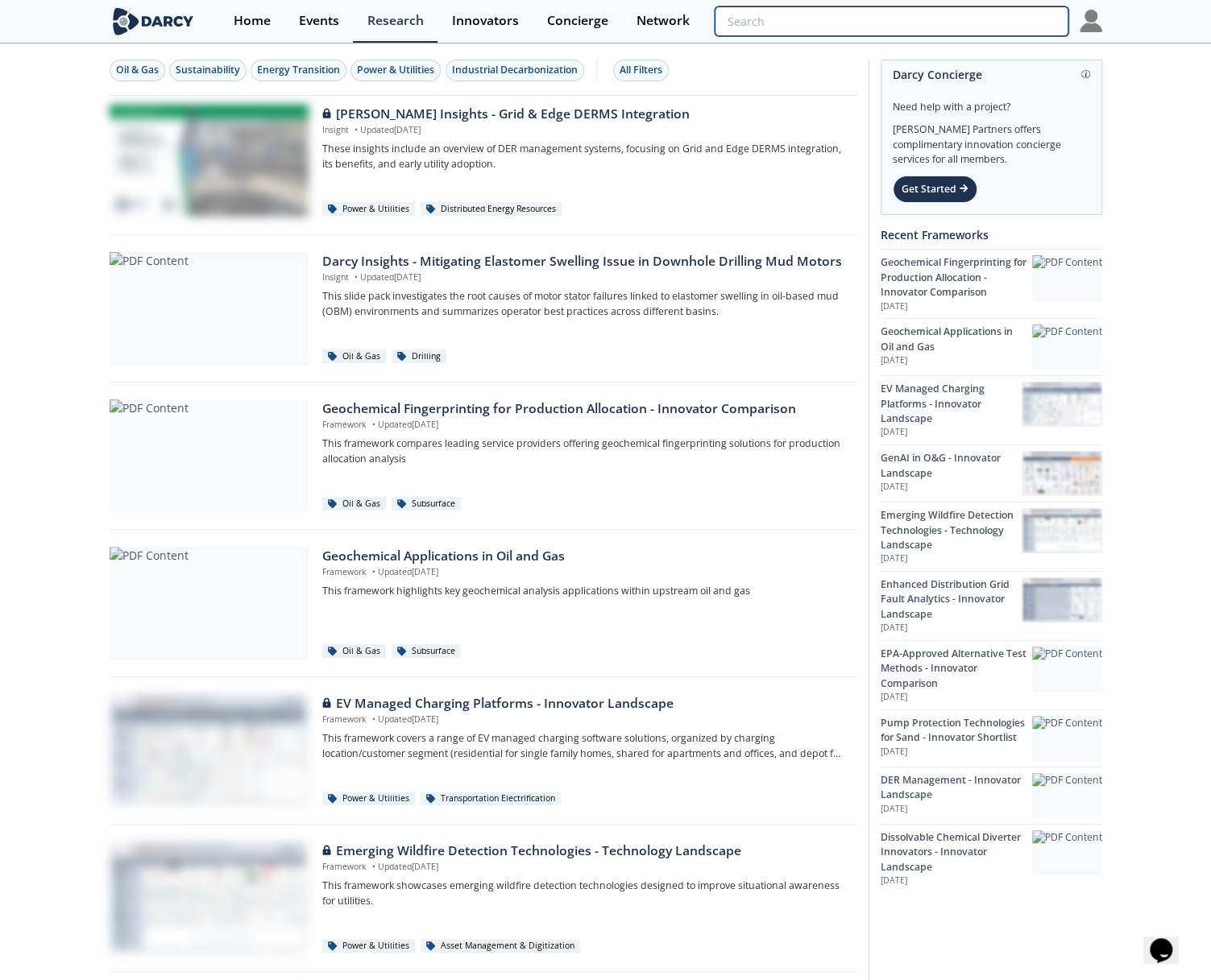
click at [1038, 19] on input "search" at bounding box center [891, 21] width 353 height 30
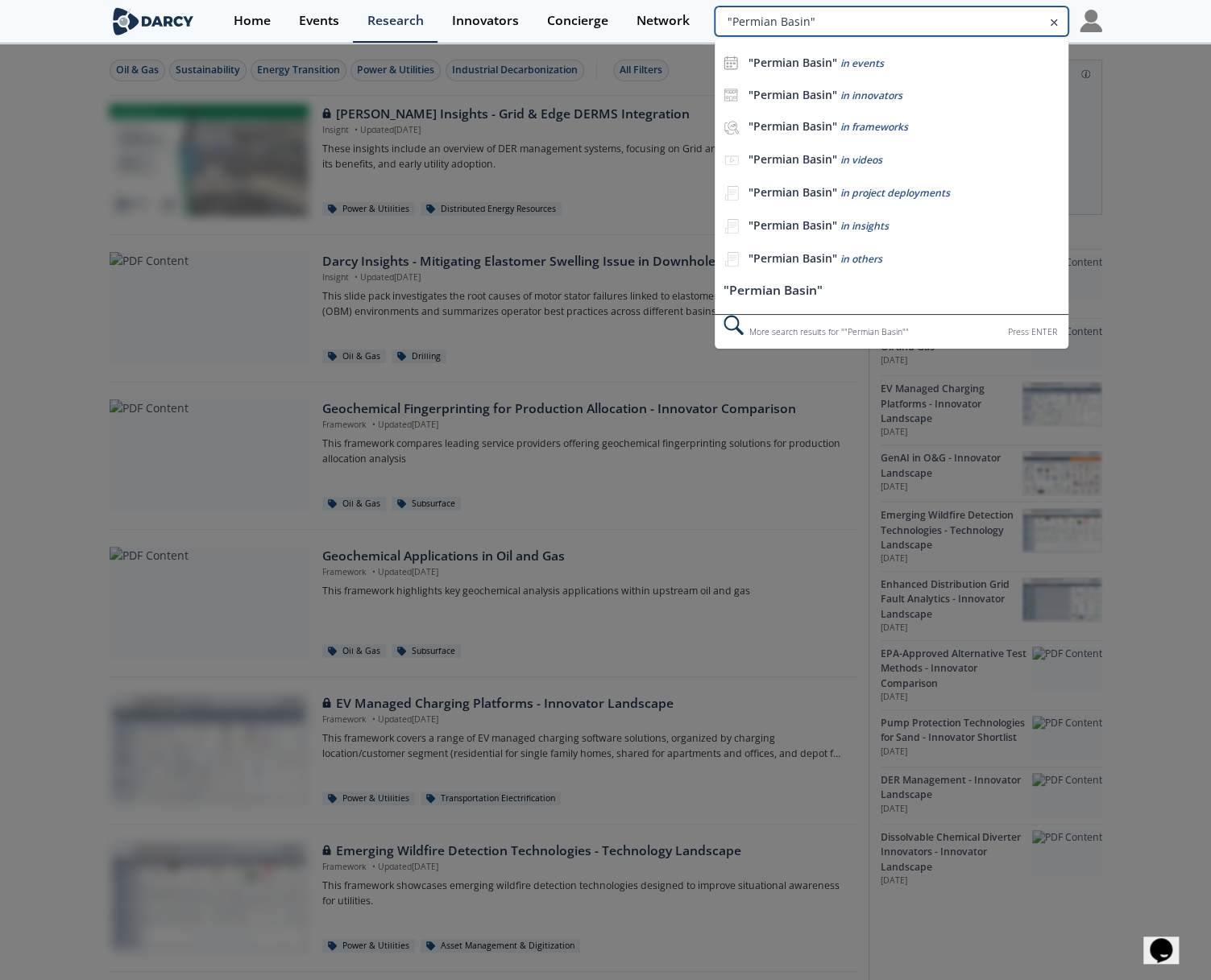
type input ""Permian Basin""
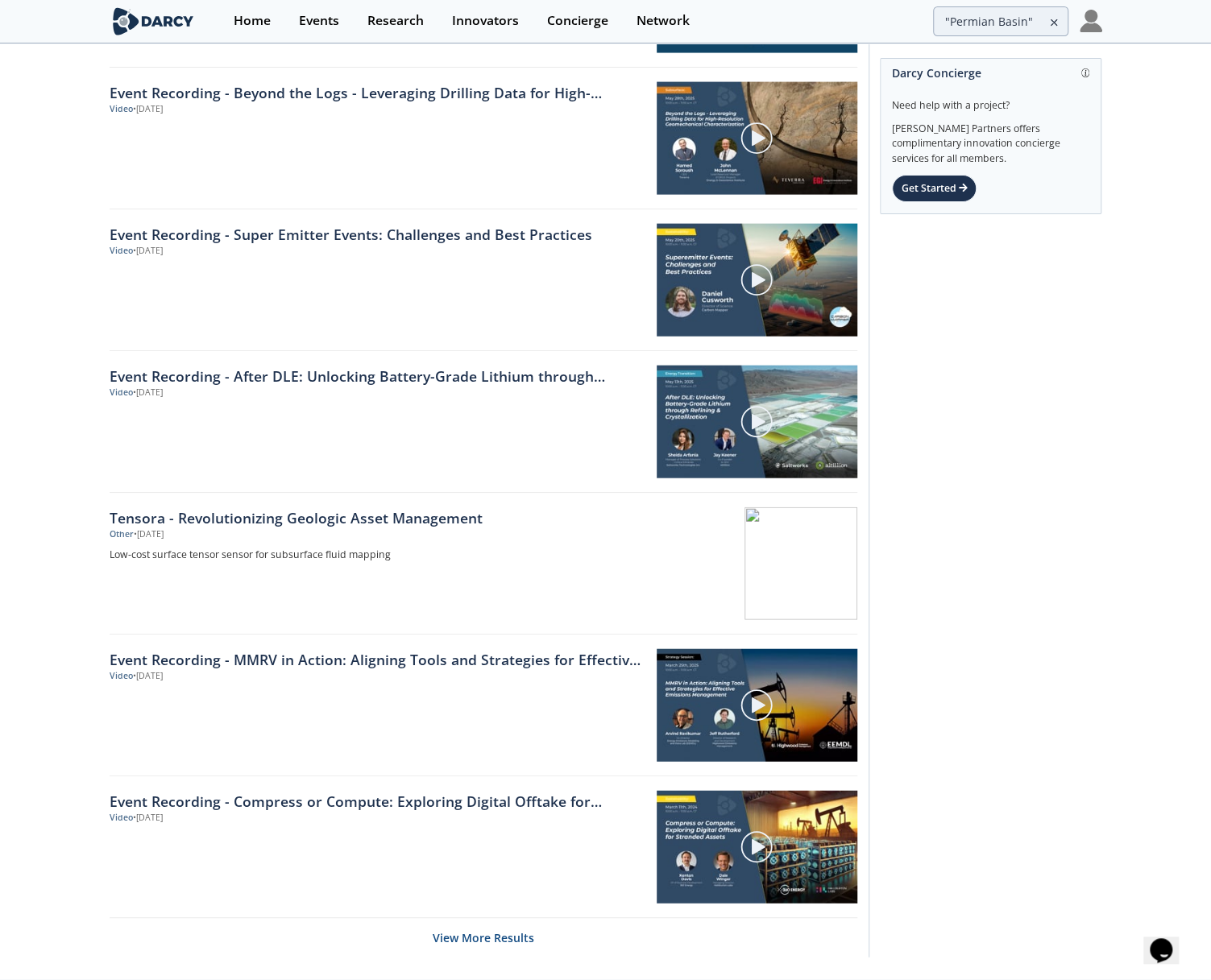
scroll to position [2013, 0]
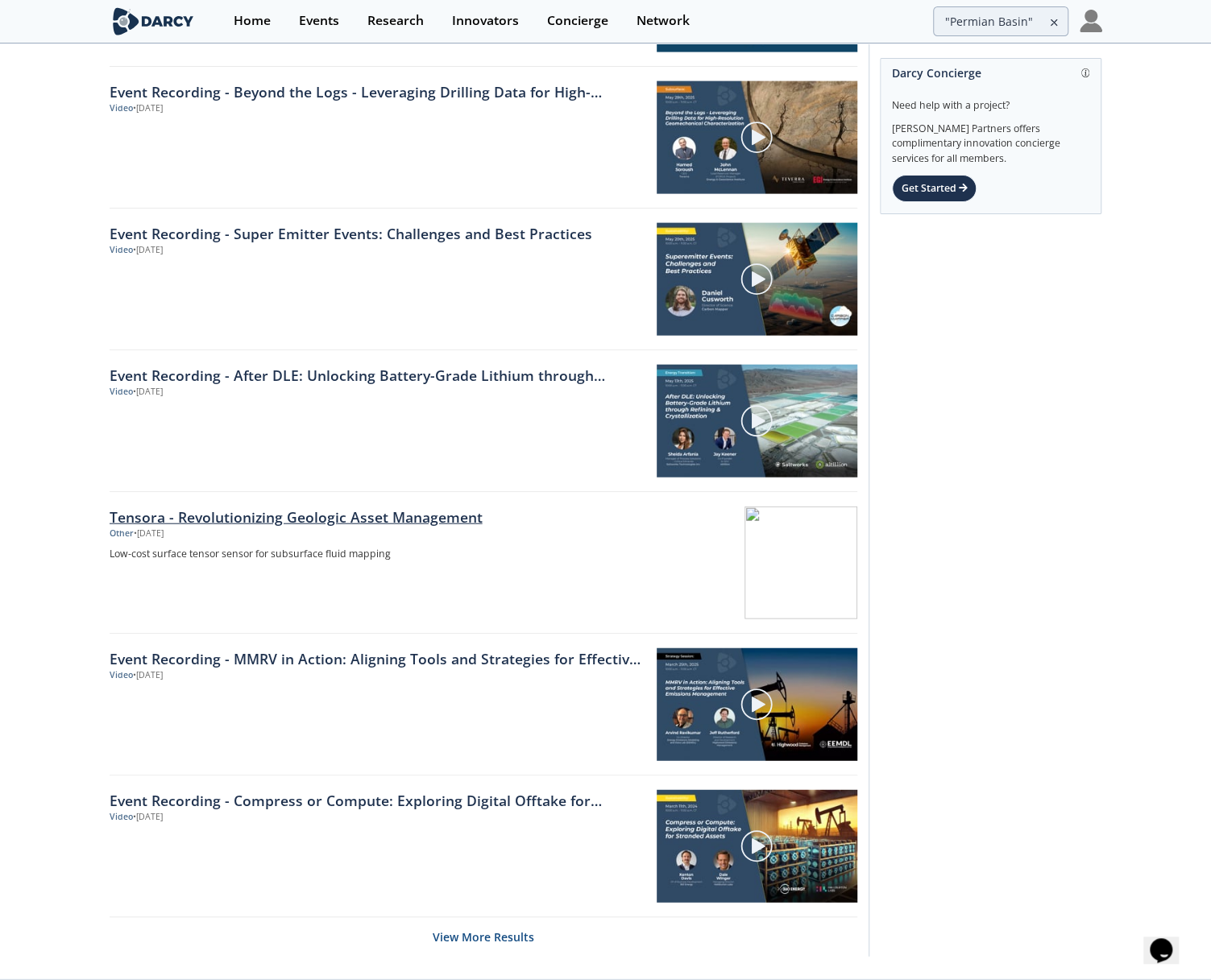
click at [414, 515] on div "Tensora - Revolutionizing Geologic Asset Management" at bounding box center [376, 517] width 533 height 21
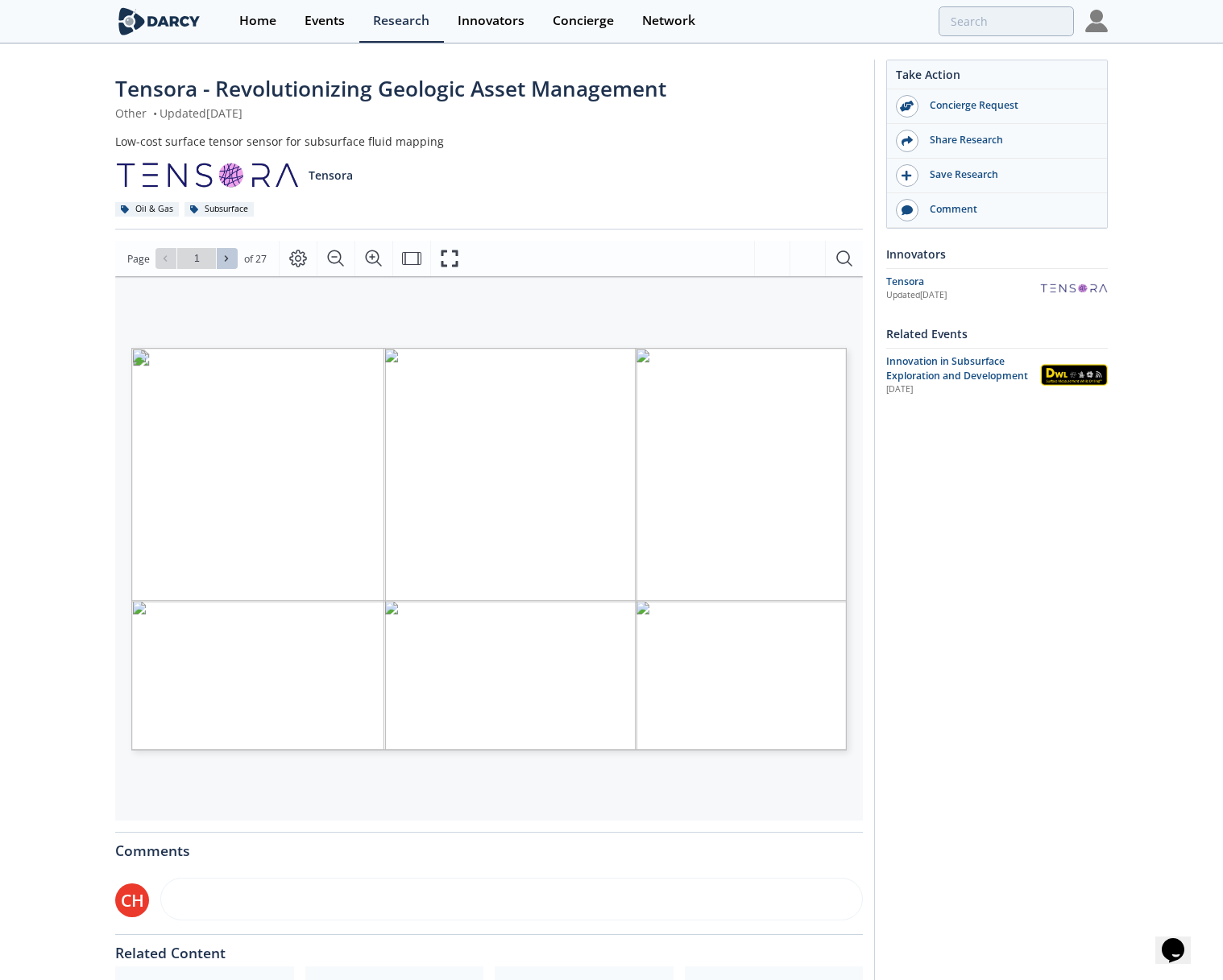
click at [223, 259] on icon at bounding box center [227, 258] width 10 height 10
type input "2"
click at [223, 259] on icon at bounding box center [227, 258] width 10 height 10
type input "3"
click at [223, 259] on icon at bounding box center [227, 258] width 10 height 10
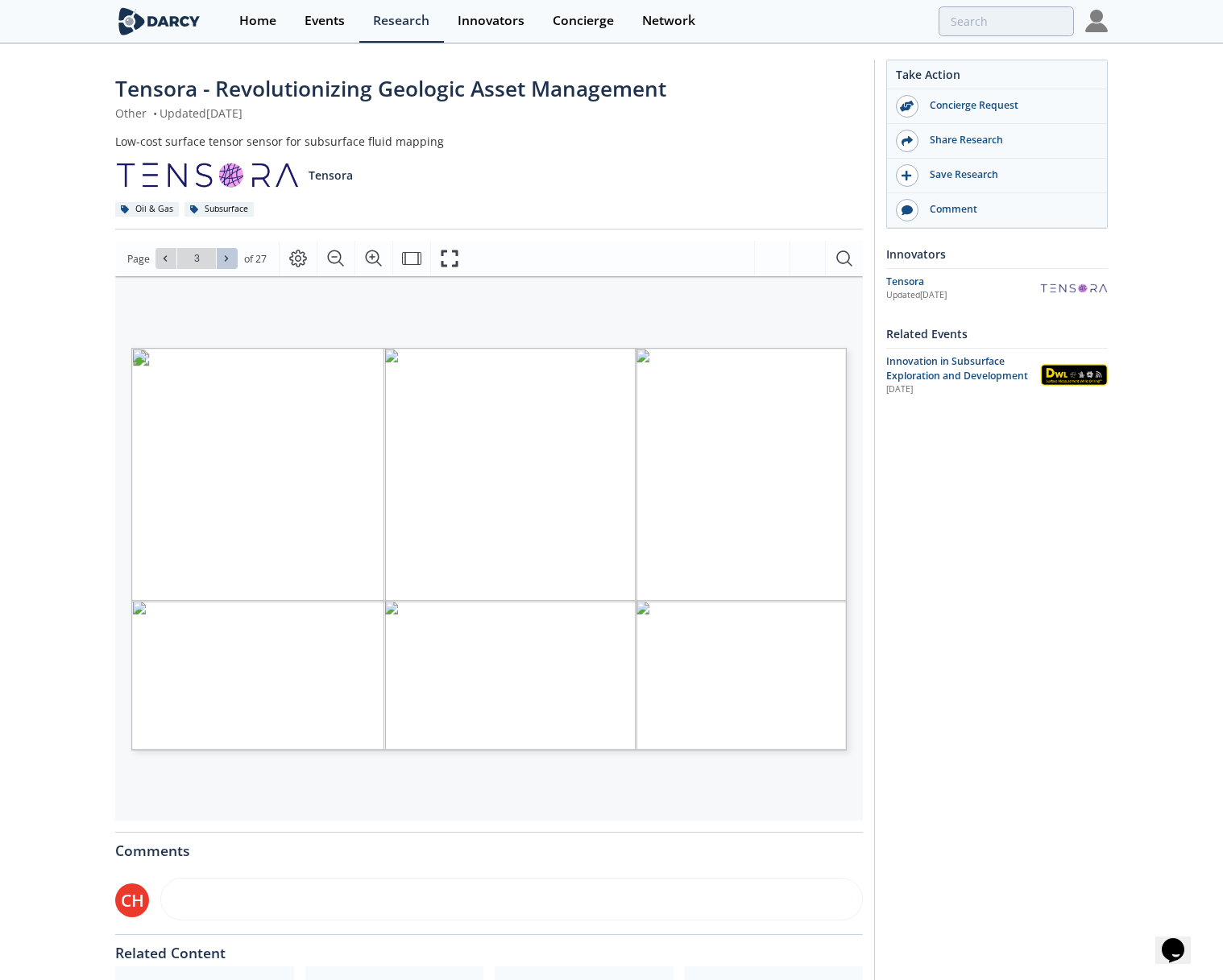
type input "4"
click at [223, 259] on icon at bounding box center [227, 258] width 10 height 10
type input "5"
click at [223, 259] on icon at bounding box center [227, 258] width 10 height 10
type input "6"
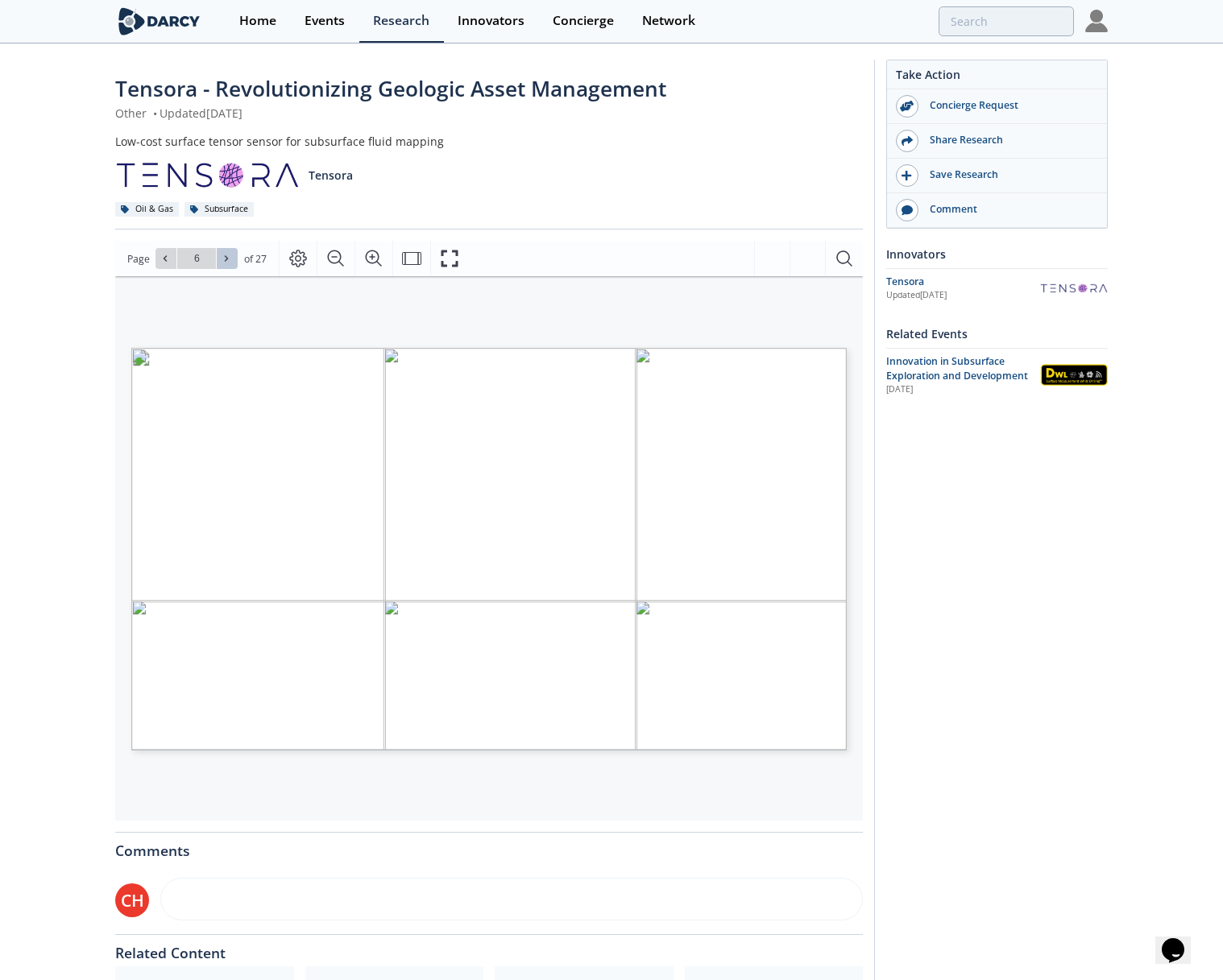
click at [223, 259] on icon at bounding box center [227, 258] width 10 height 10
type input "7"
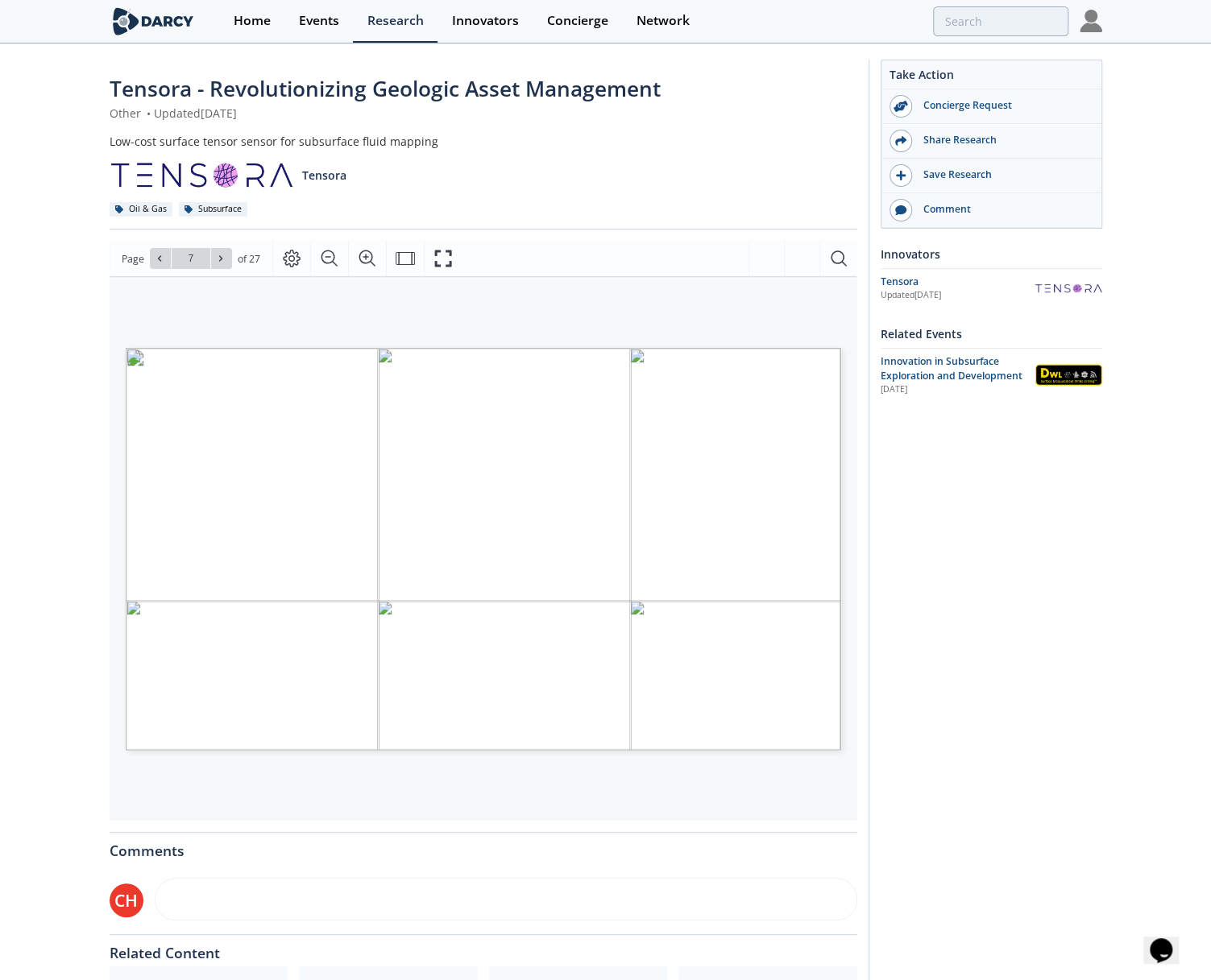
type input ""Permian Basin""
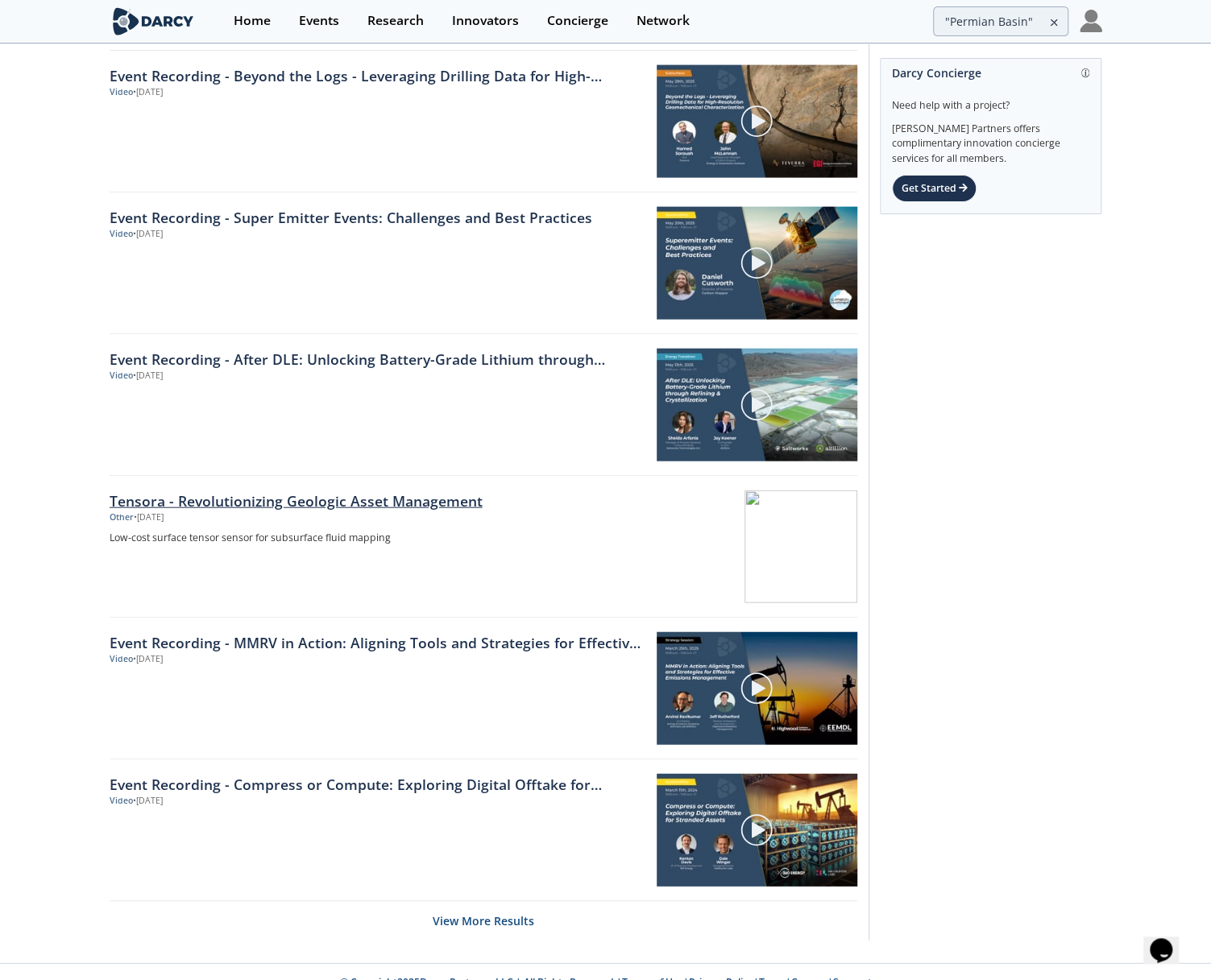
scroll to position [2044, 0]
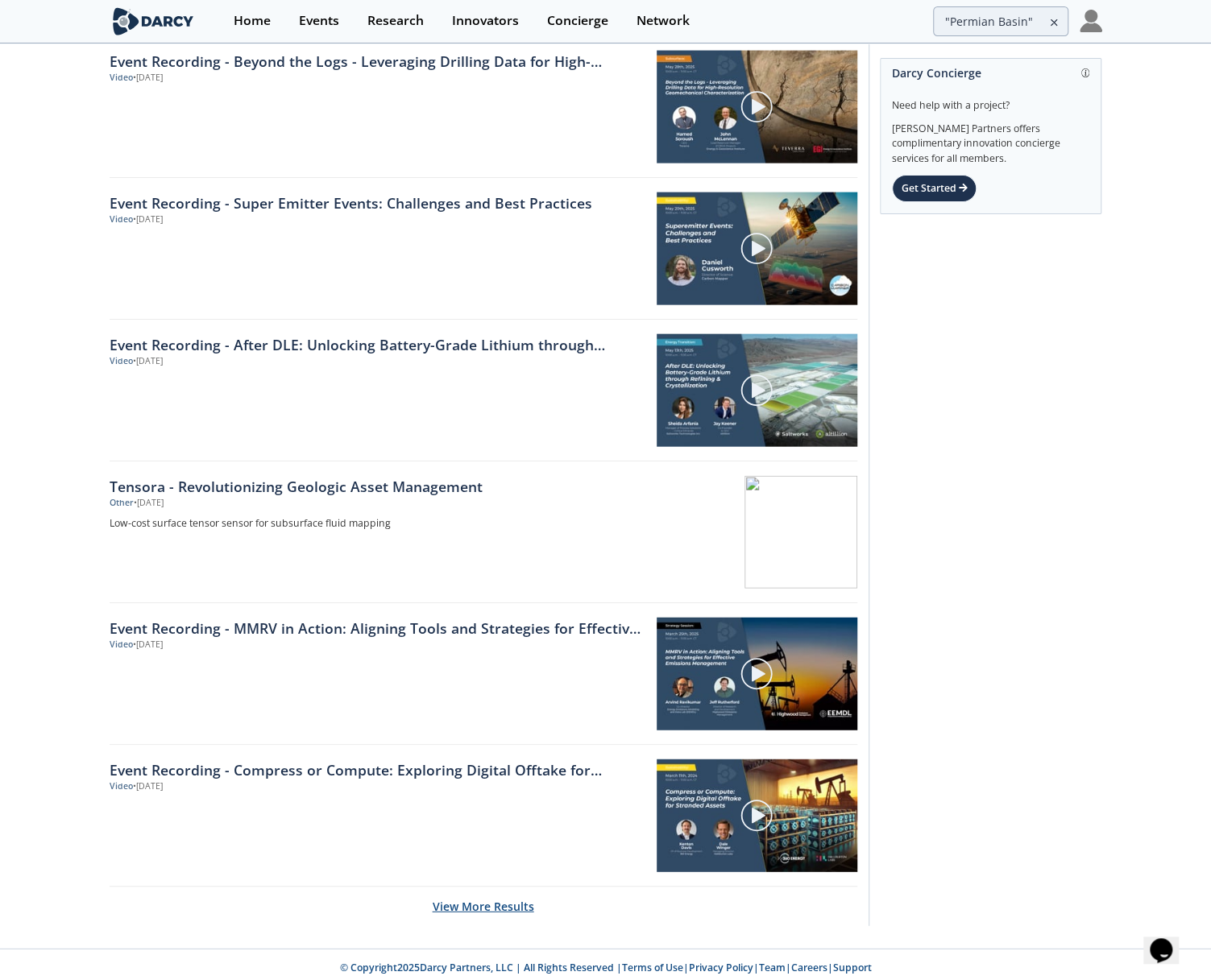
click at [485, 895] on button "View More Results" at bounding box center [482, 906] width 101 height 40
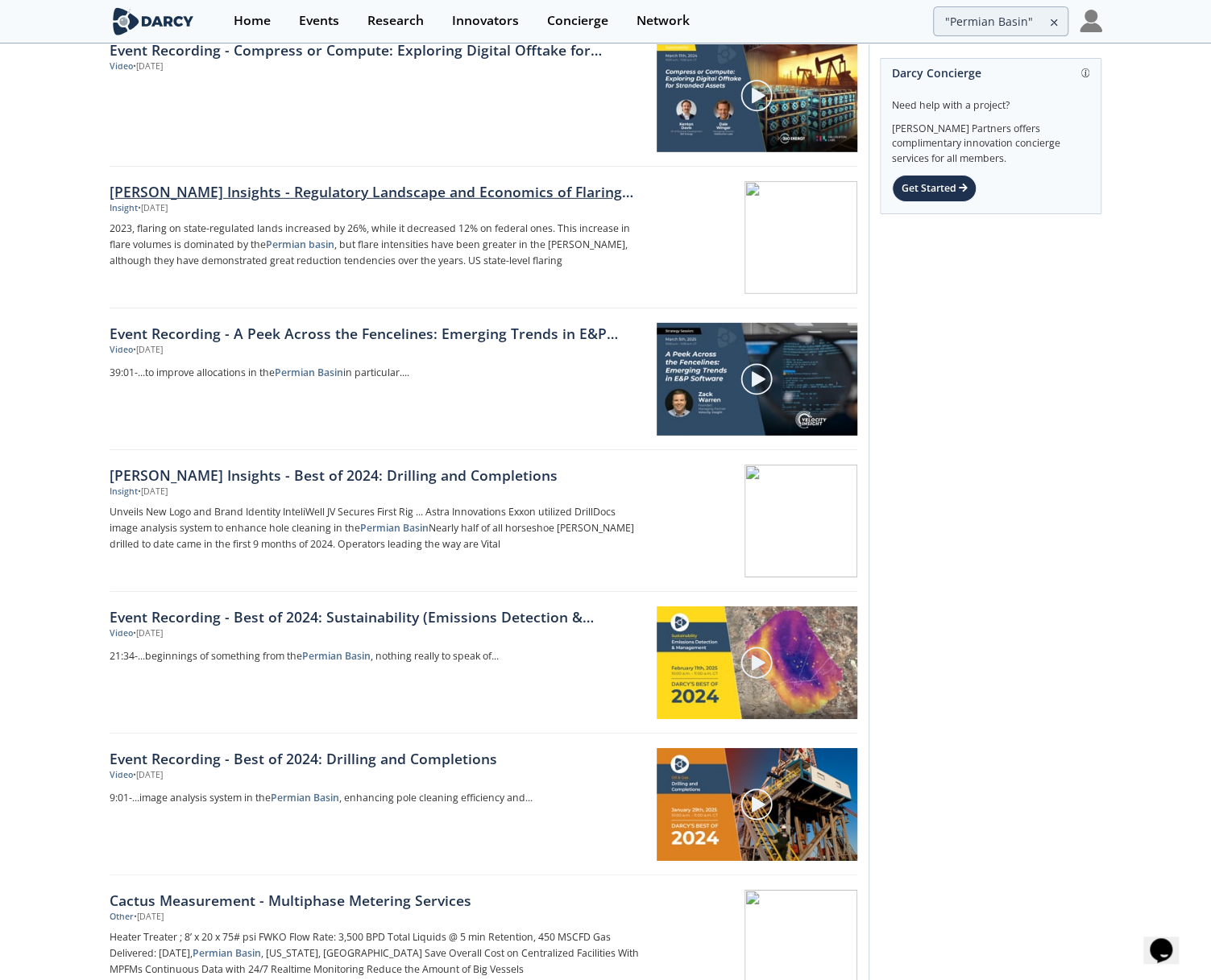
scroll to position [3010, 0]
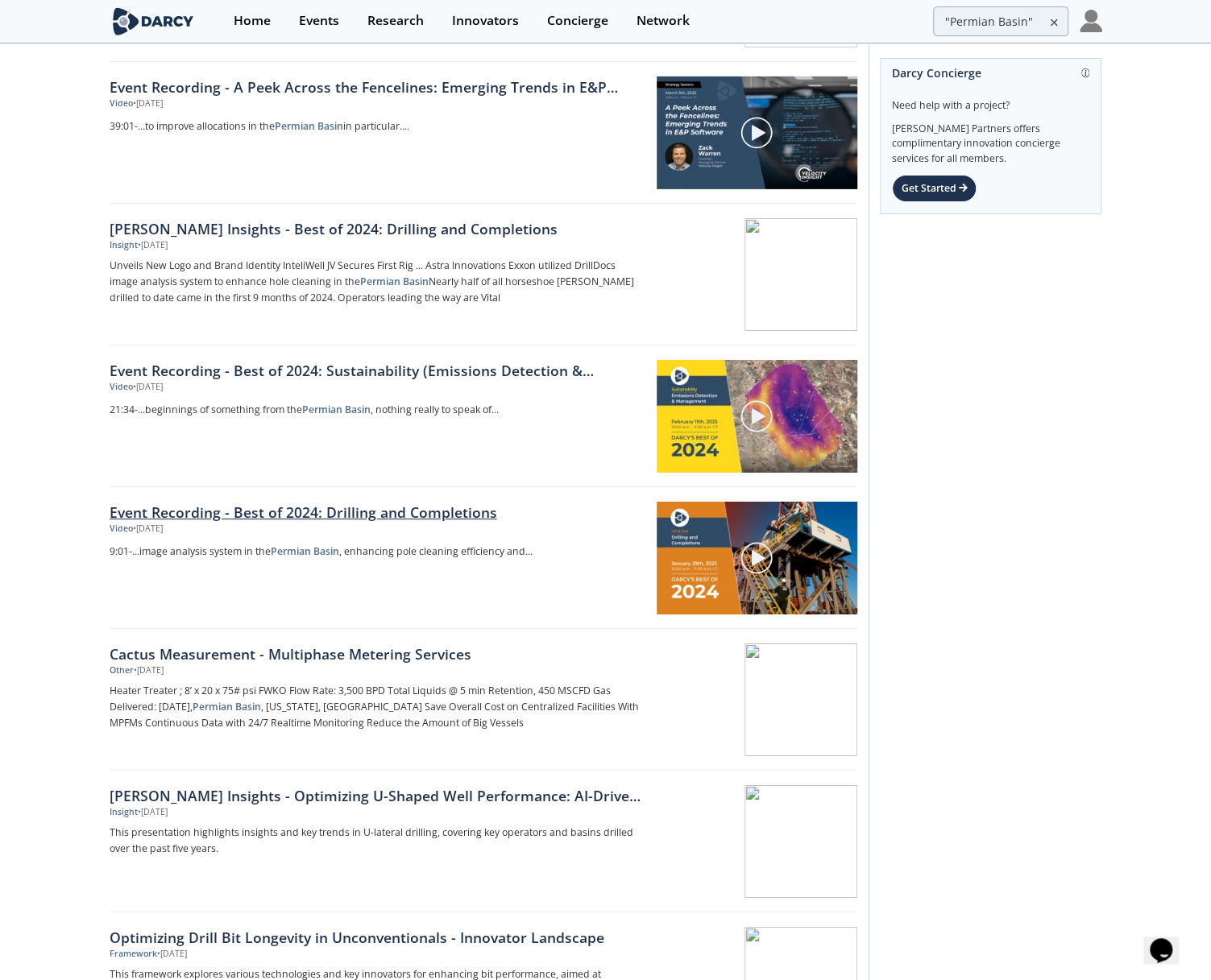
click at [372, 503] on link "Event Recording - Best of 2024: Drilling and Completions" at bounding box center [377, 512] width 536 height 21
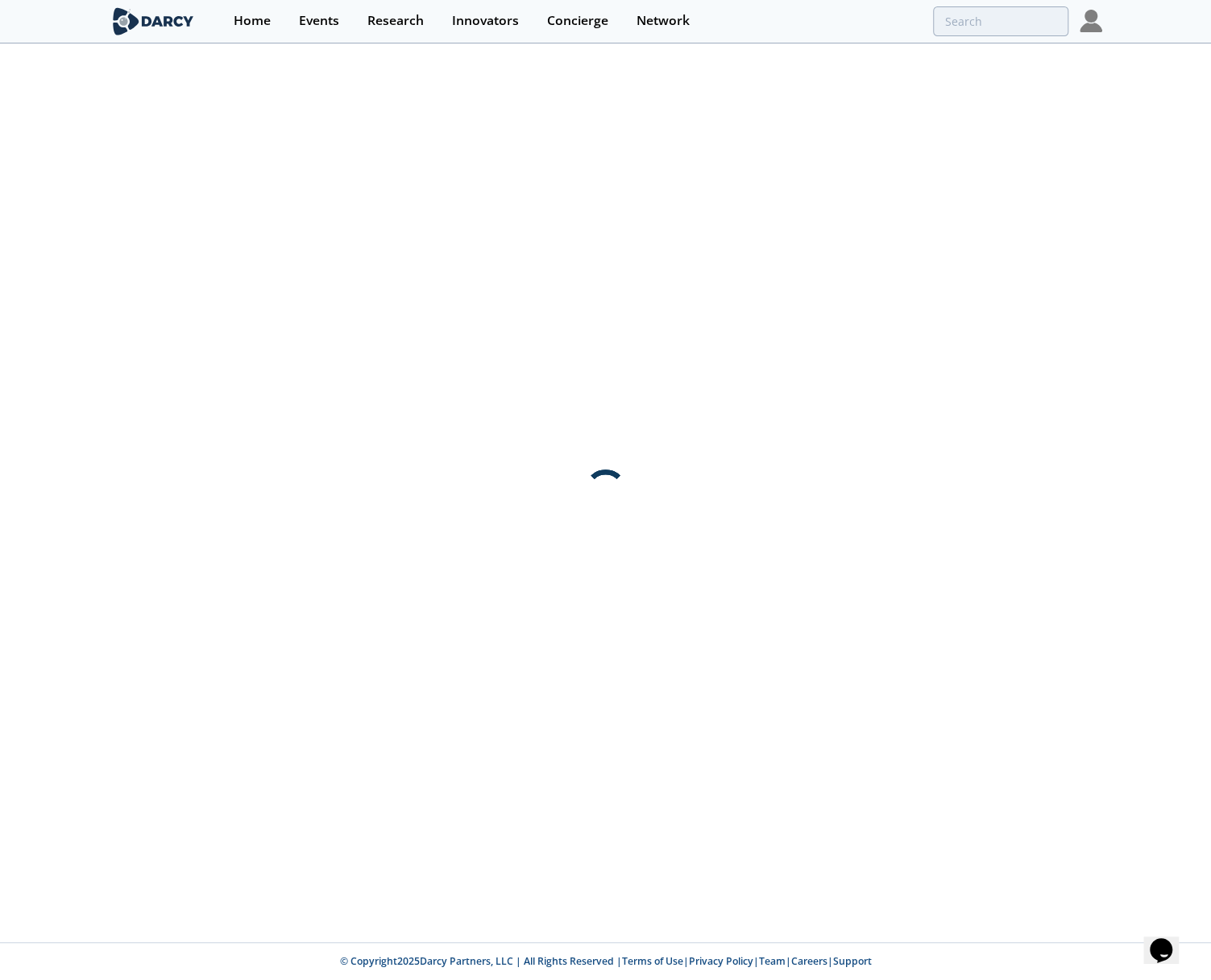
scroll to position [0, 0]
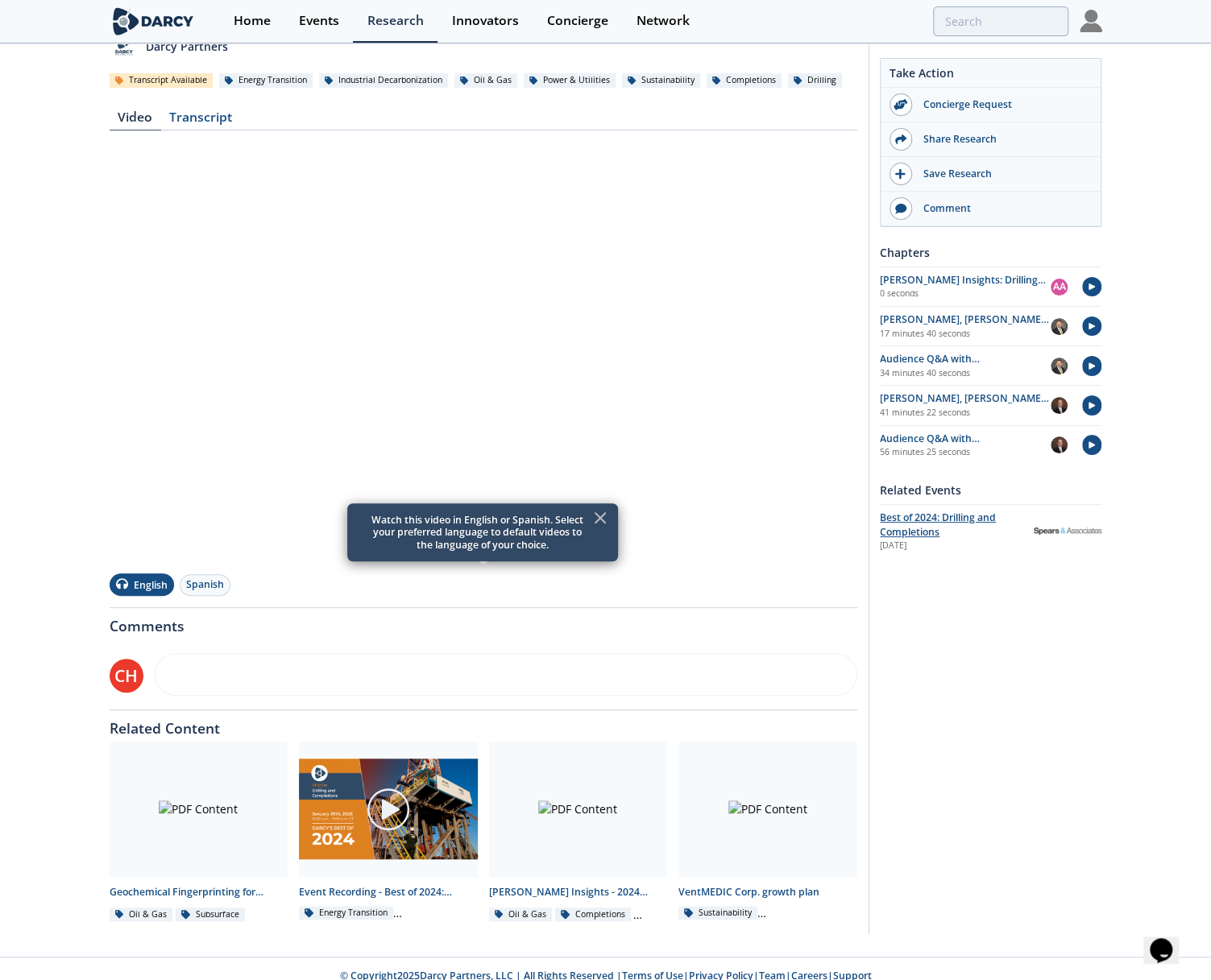
scroll to position [140, 0]
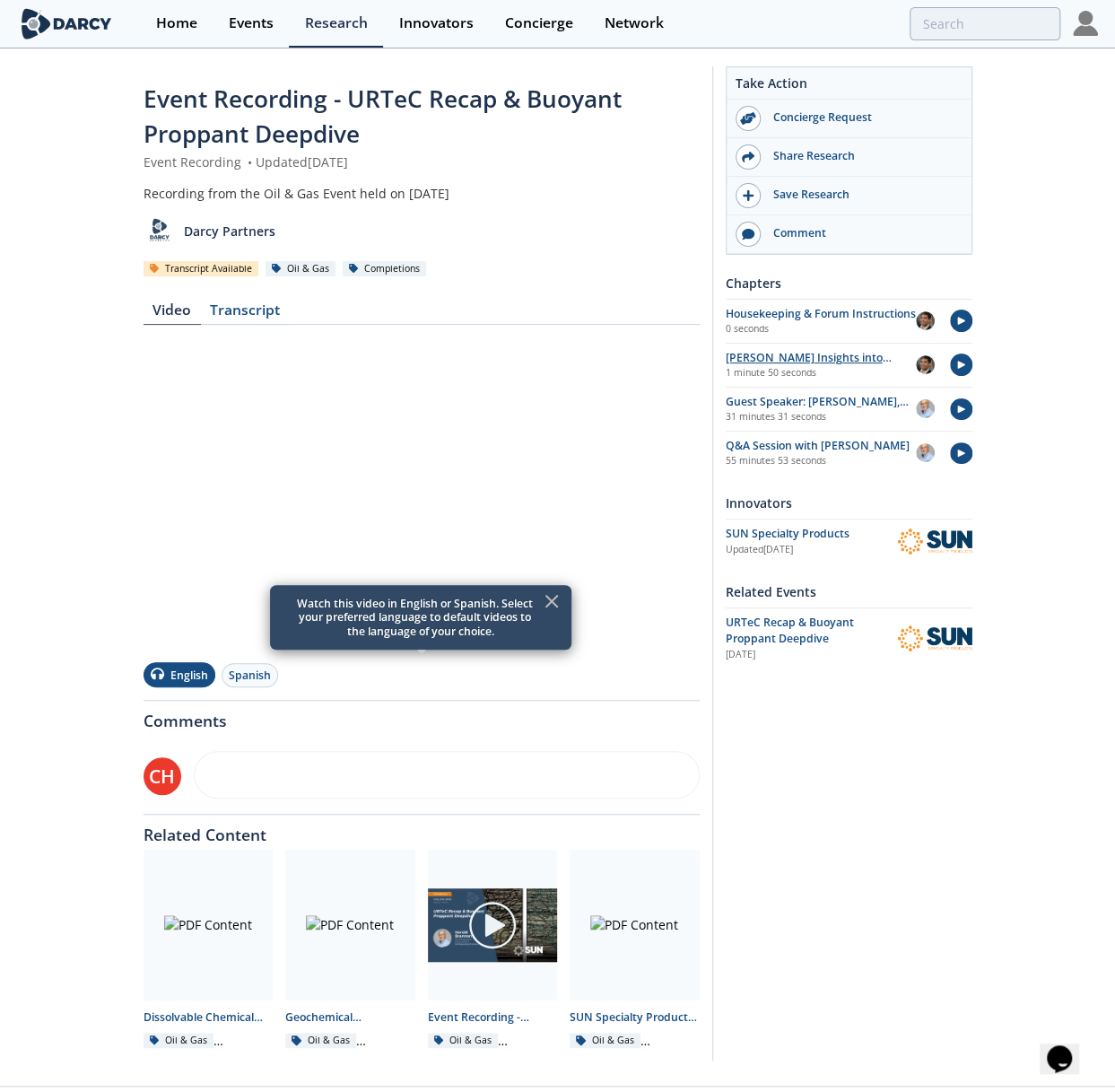
click at [791, 358] on div "Darcy Insights into "Development of a Novel, Patented Fracturing Technology Bas…" at bounding box center [820, 358] width 190 height 16
click at [535, 31] on div "Concierge" at bounding box center [539, 23] width 69 height 14
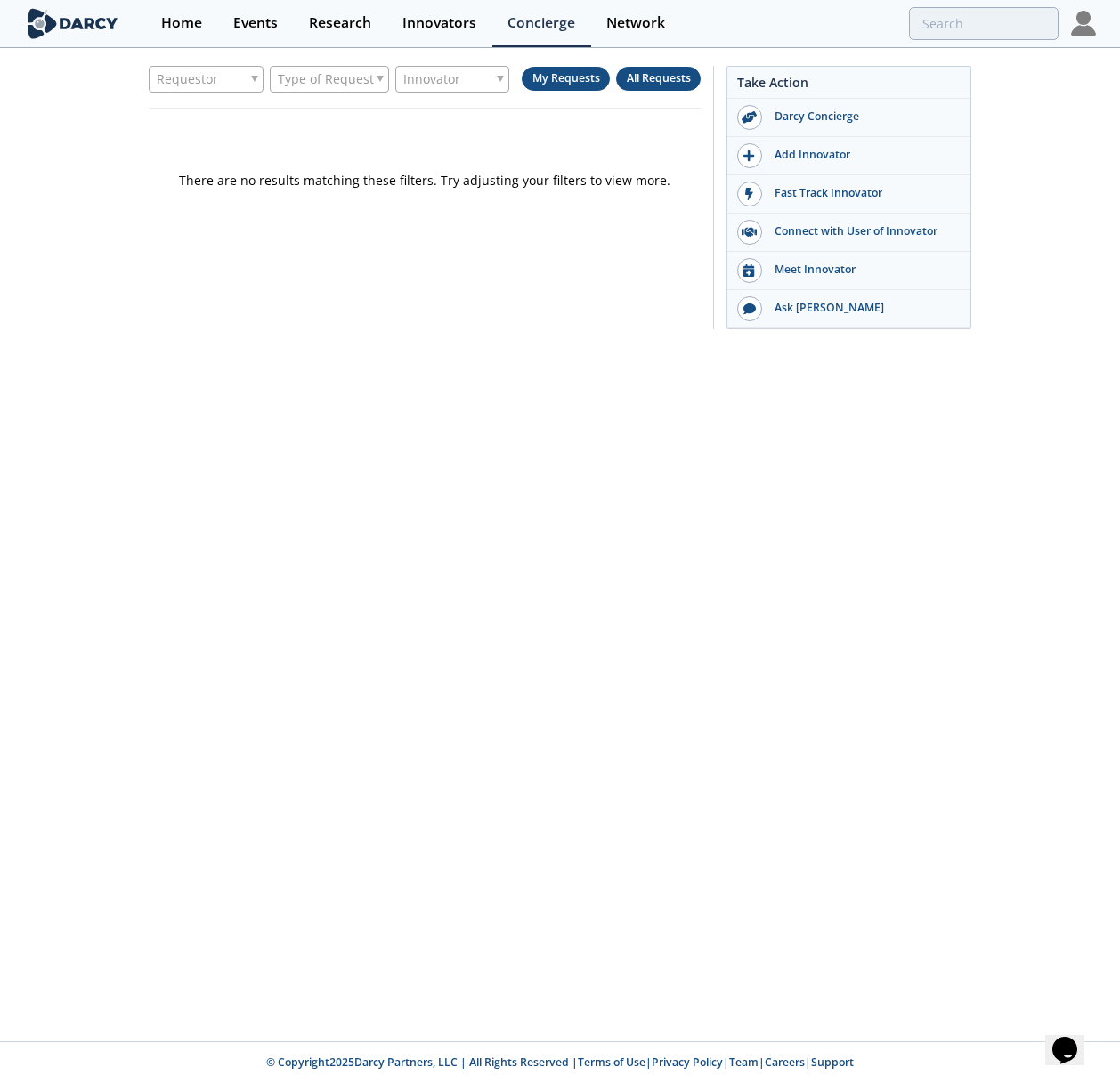
click at [674, 78] on span "All Requests" at bounding box center [659, 78] width 64 height 15
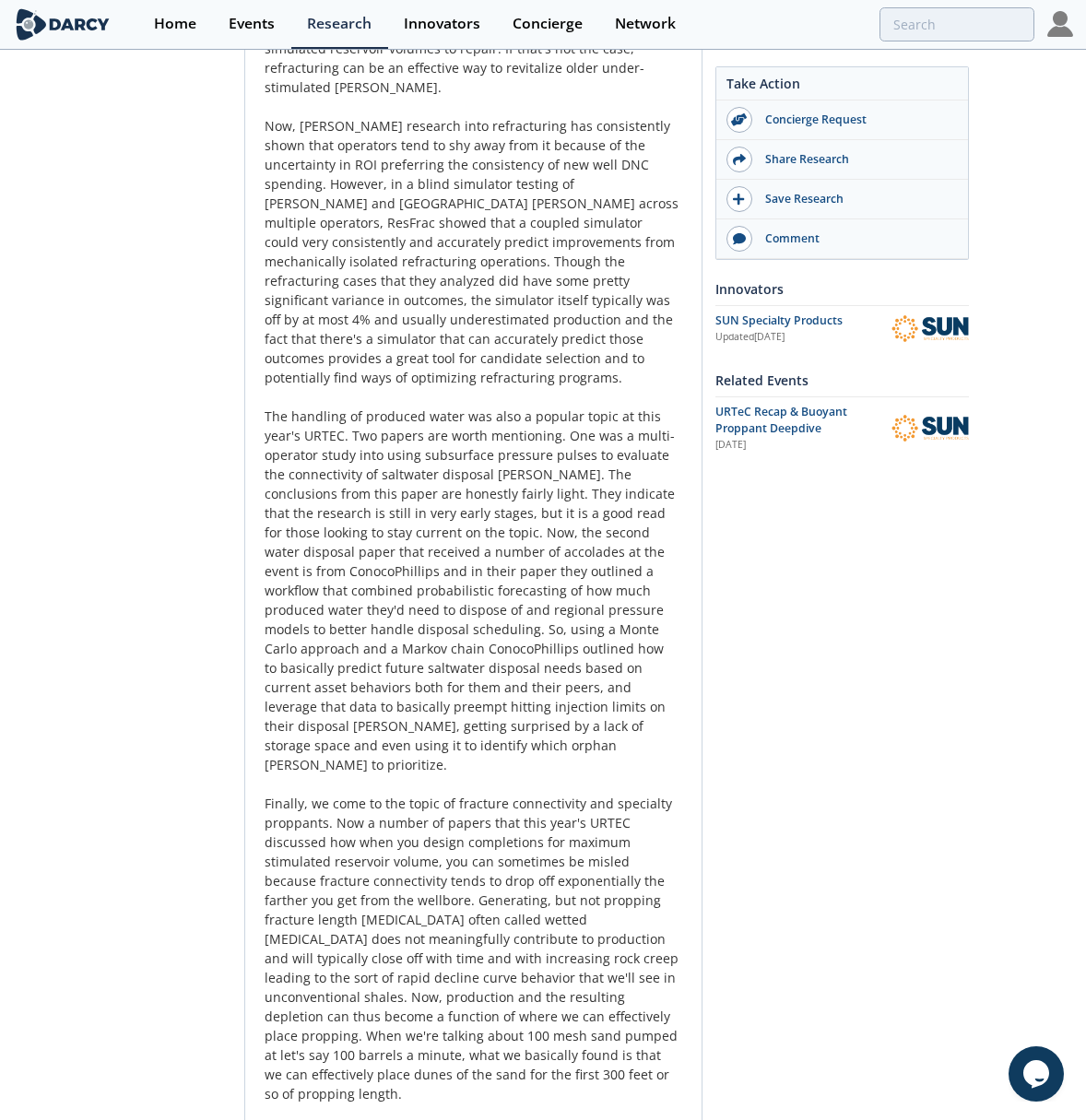
drag, startPoint x: 133, startPoint y: 571, endPoint x: 201, endPoint y: 573, distance: 68.0
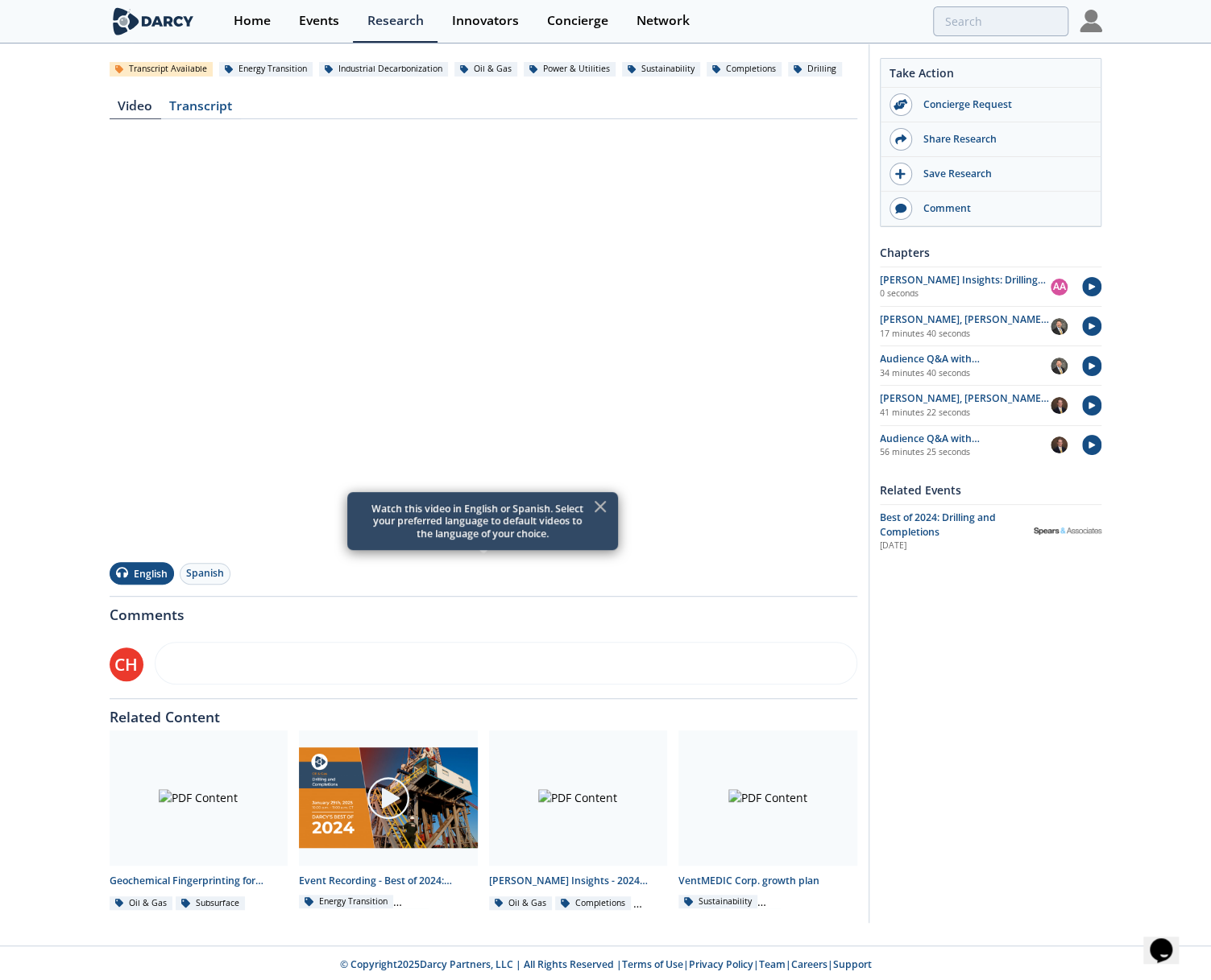
click at [1048, 650] on div "Take Action Concierge Request Share Research Save Research Comment Chapters" at bounding box center [985, 421] width 234 height 1003
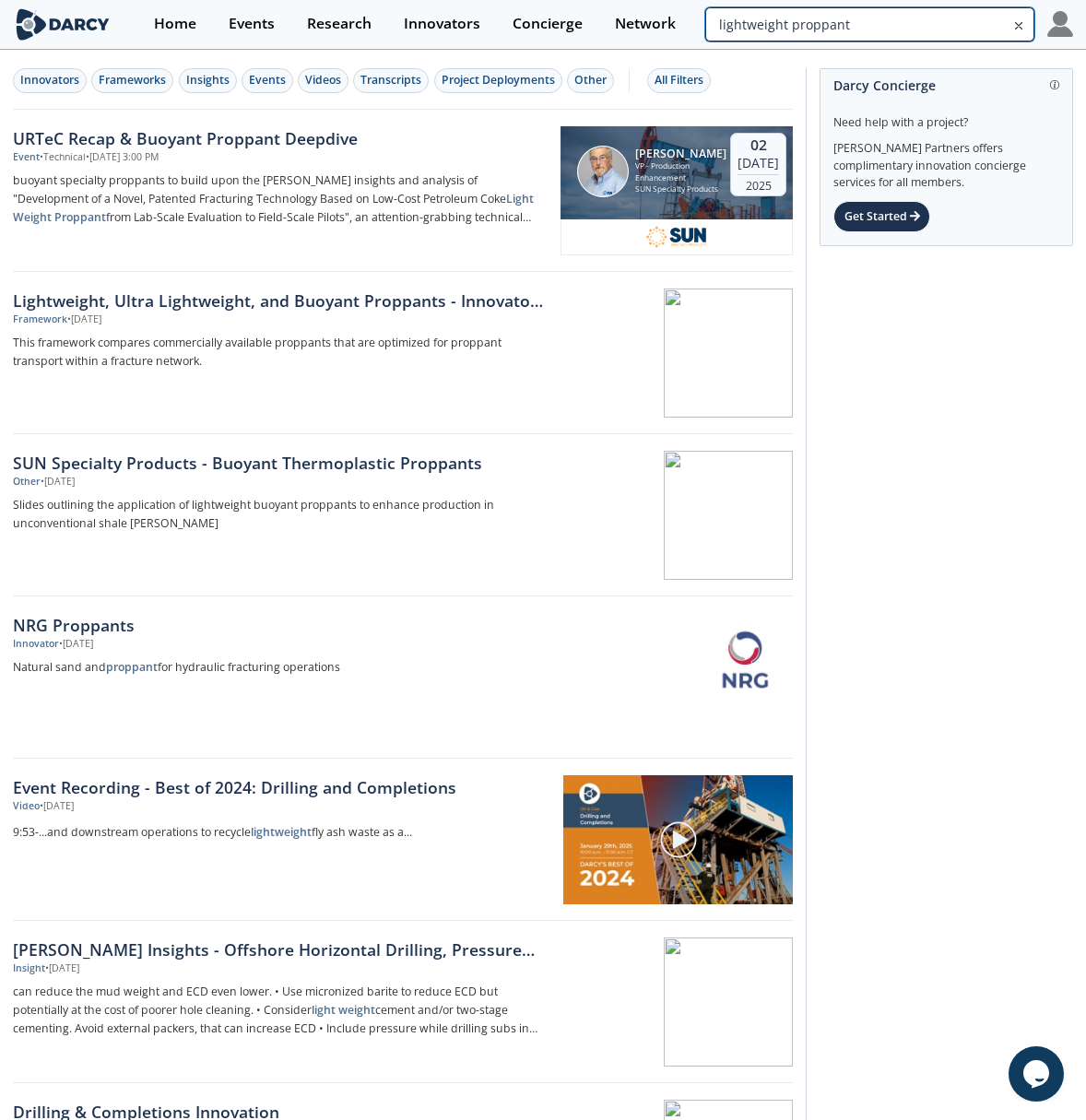
click at [913, 24] on input "lightweight proppant" at bounding box center [869, 24] width 329 height 34
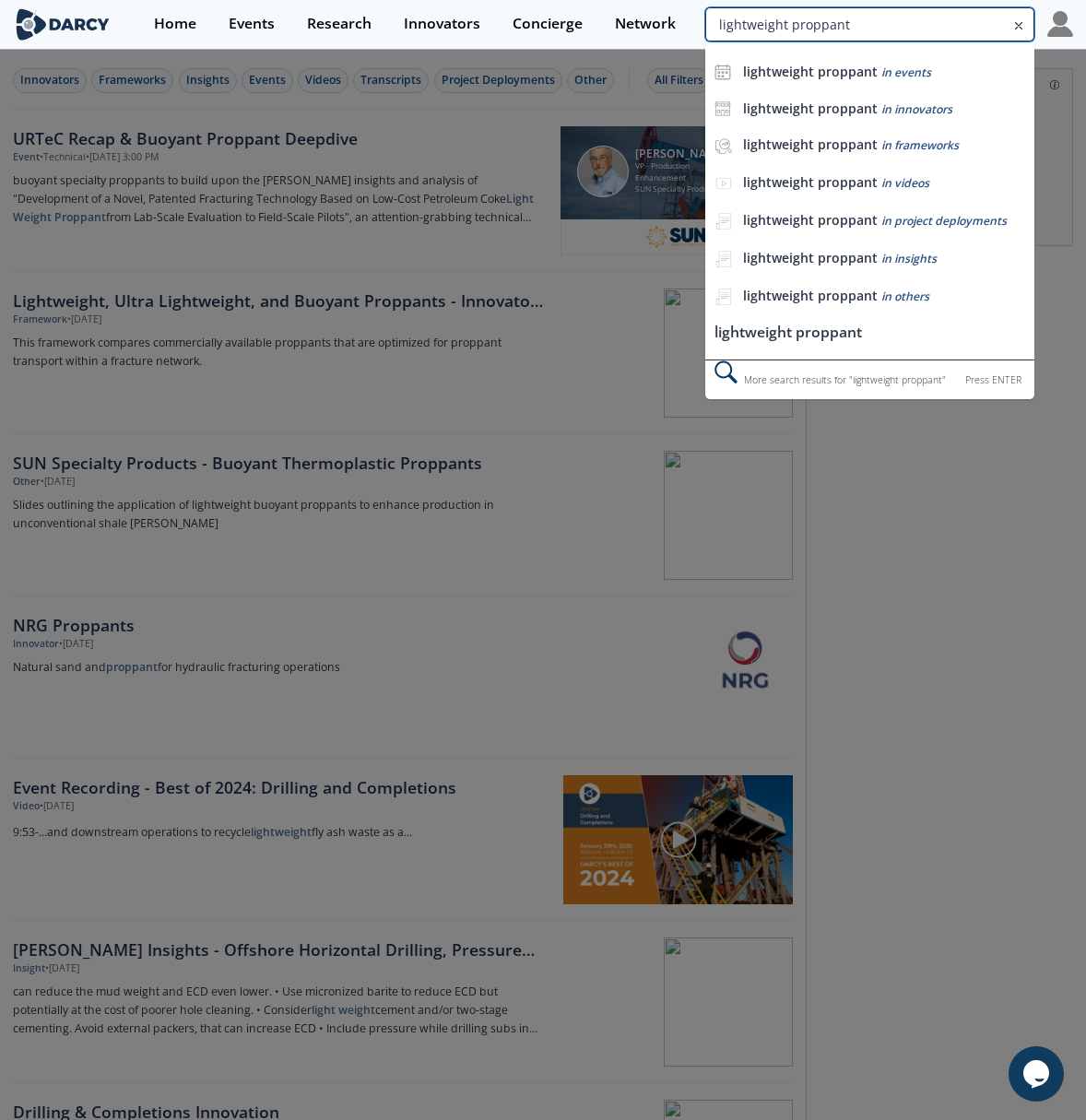
click at [894, 21] on input "lightweight proppant" at bounding box center [869, 24] width 329 height 34
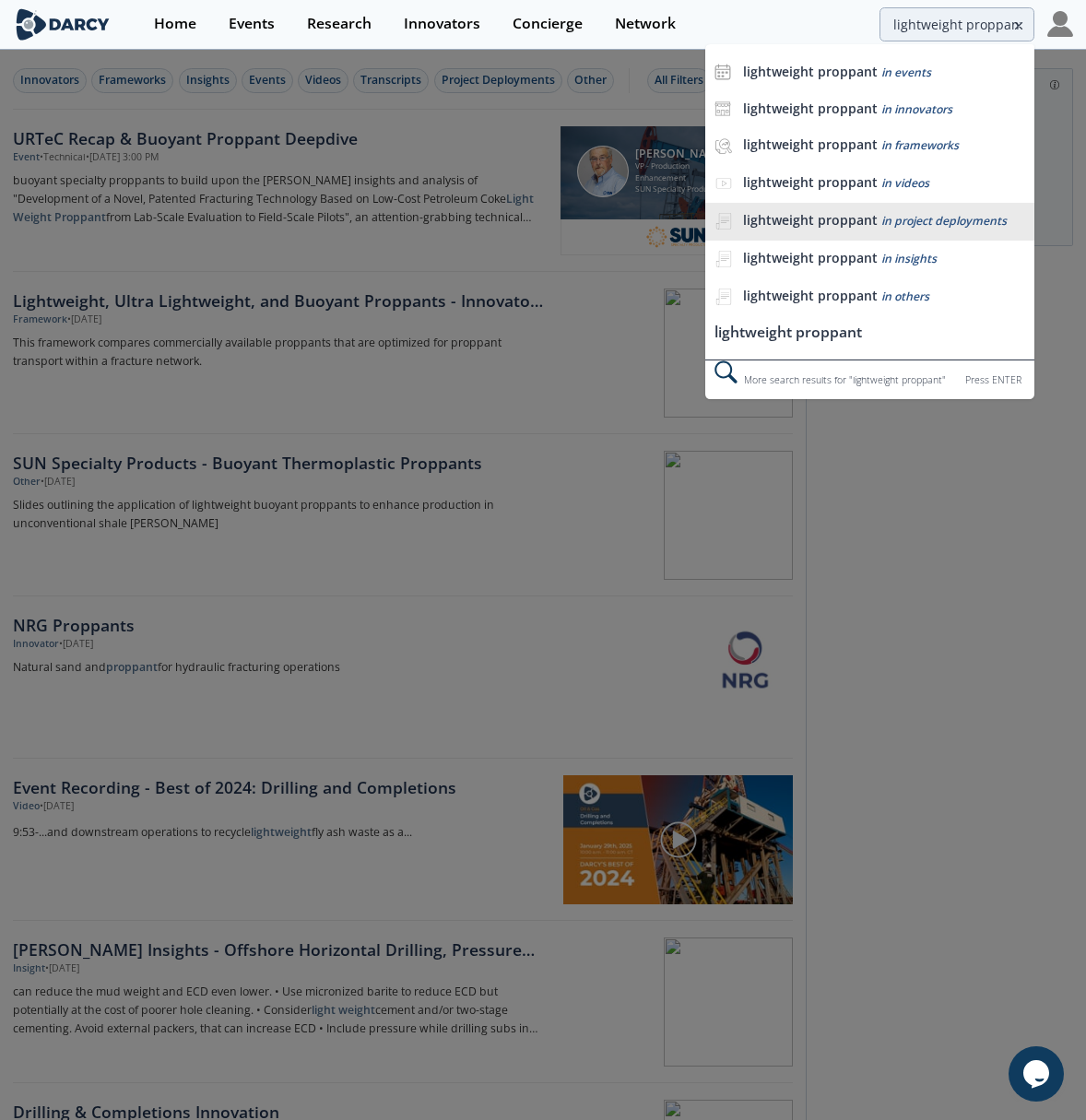
click at [942, 225] on span "in project deployments" at bounding box center [943, 220] width 125 height 16
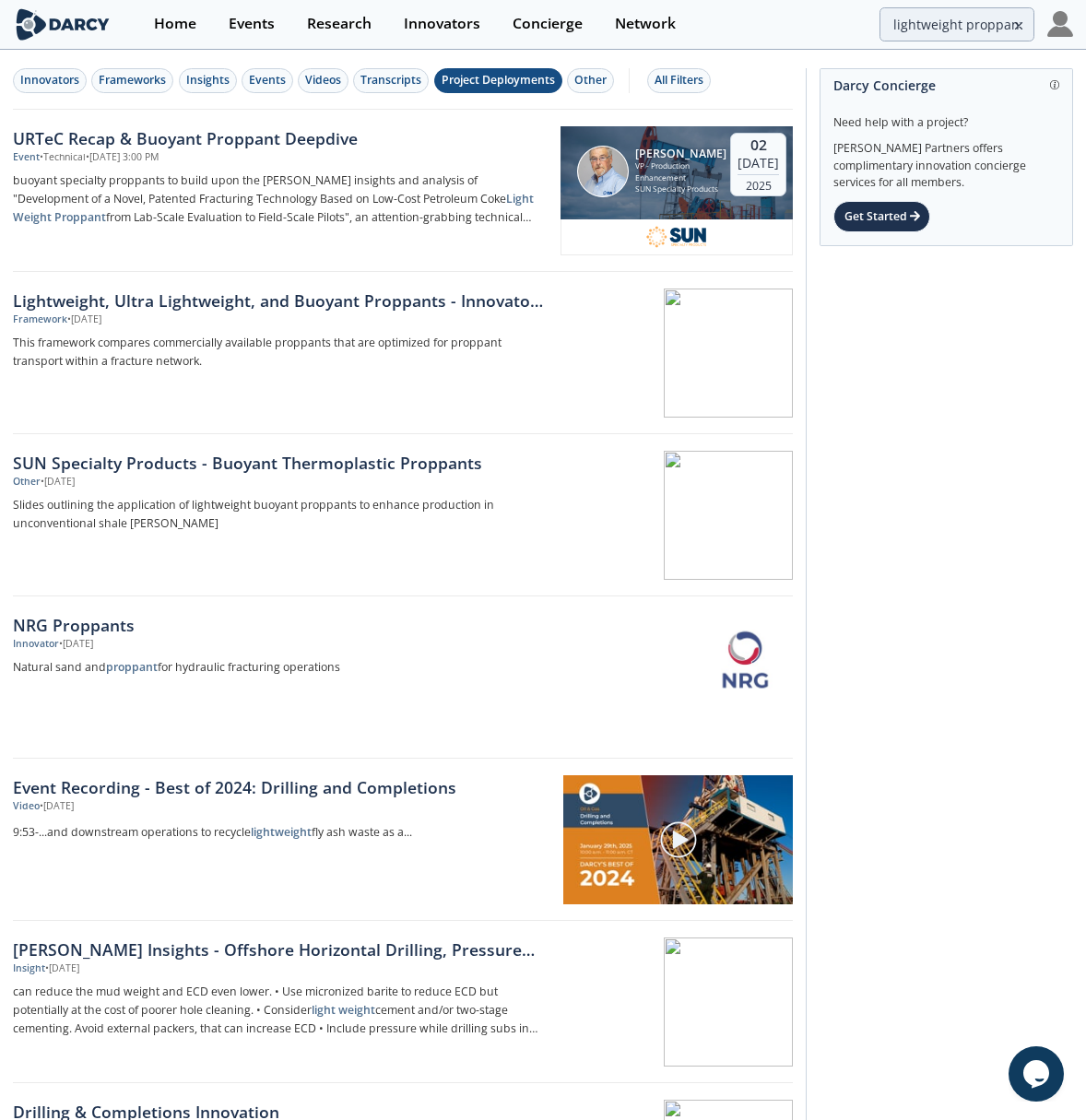
click at [799, 34] on div "lightweight proppant" at bounding box center [869, 24] width 329 height 34
click at [331, 27] on div "Research" at bounding box center [339, 24] width 65 height 15
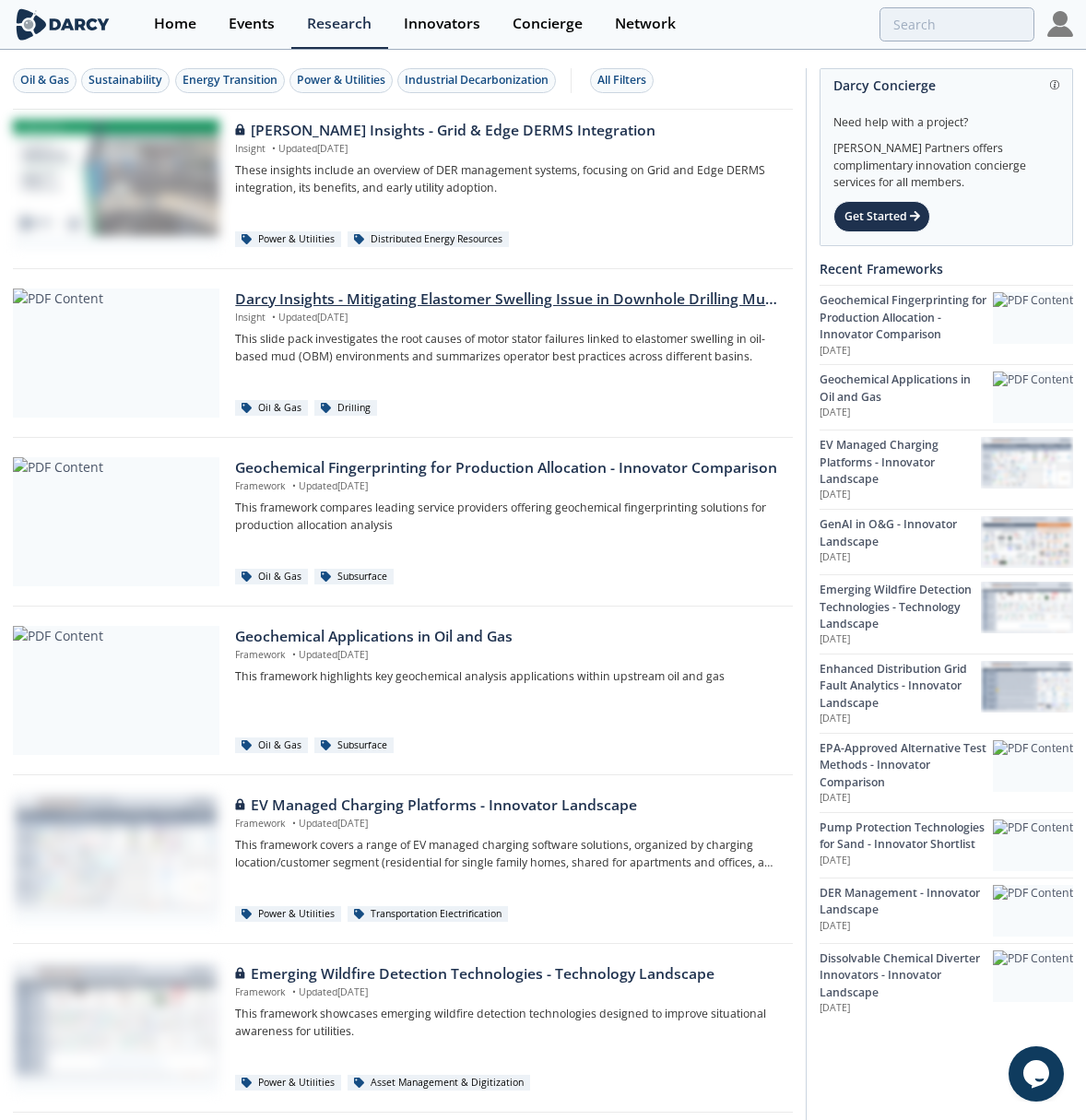
click at [606, 305] on div "Darcy Insights - Mitigating Elastomer Swelling Issue in Downhole Drilling Mud M…" at bounding box center [508, 299] width 545 height 22
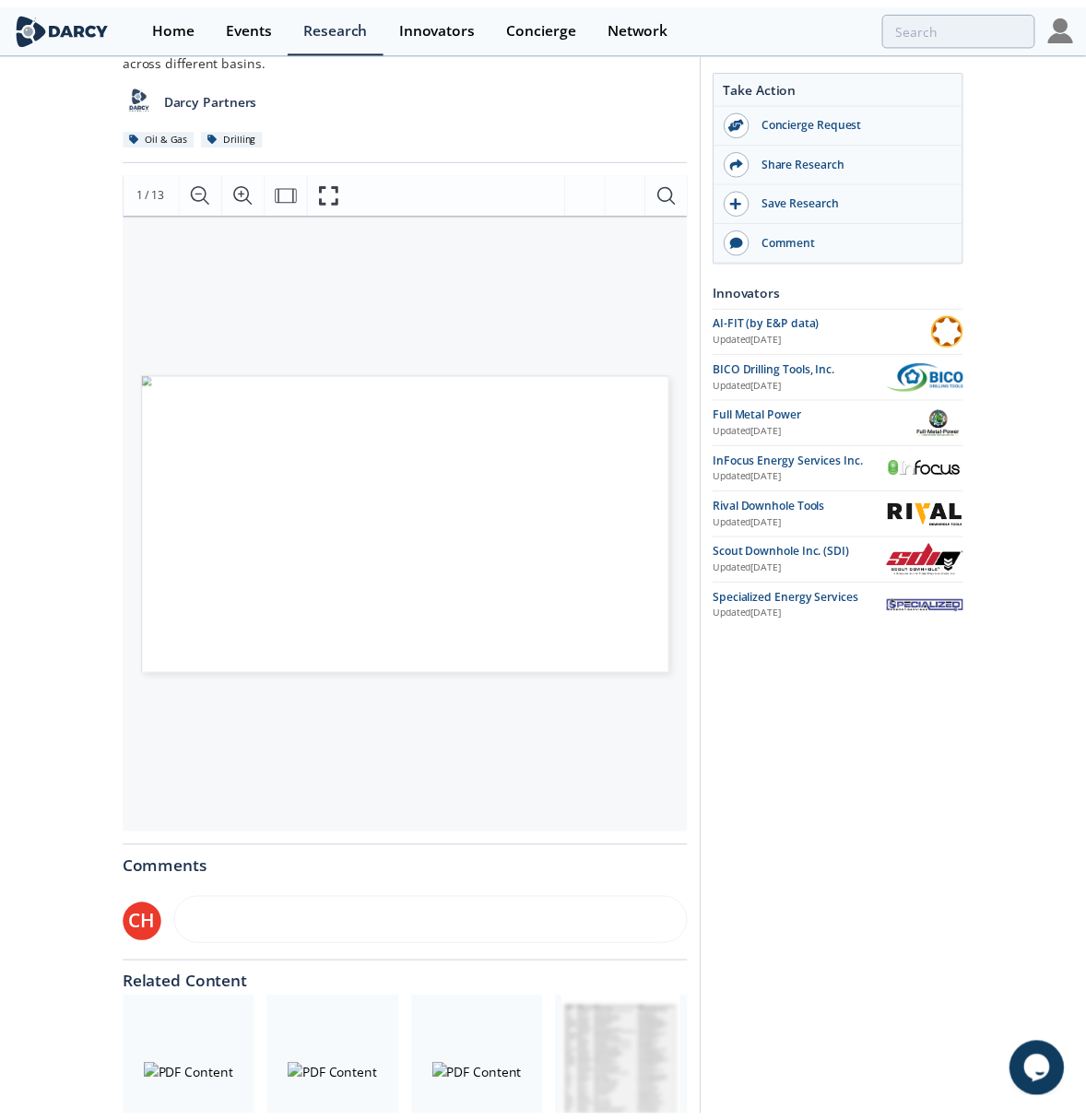
scroll to position [184, 0]
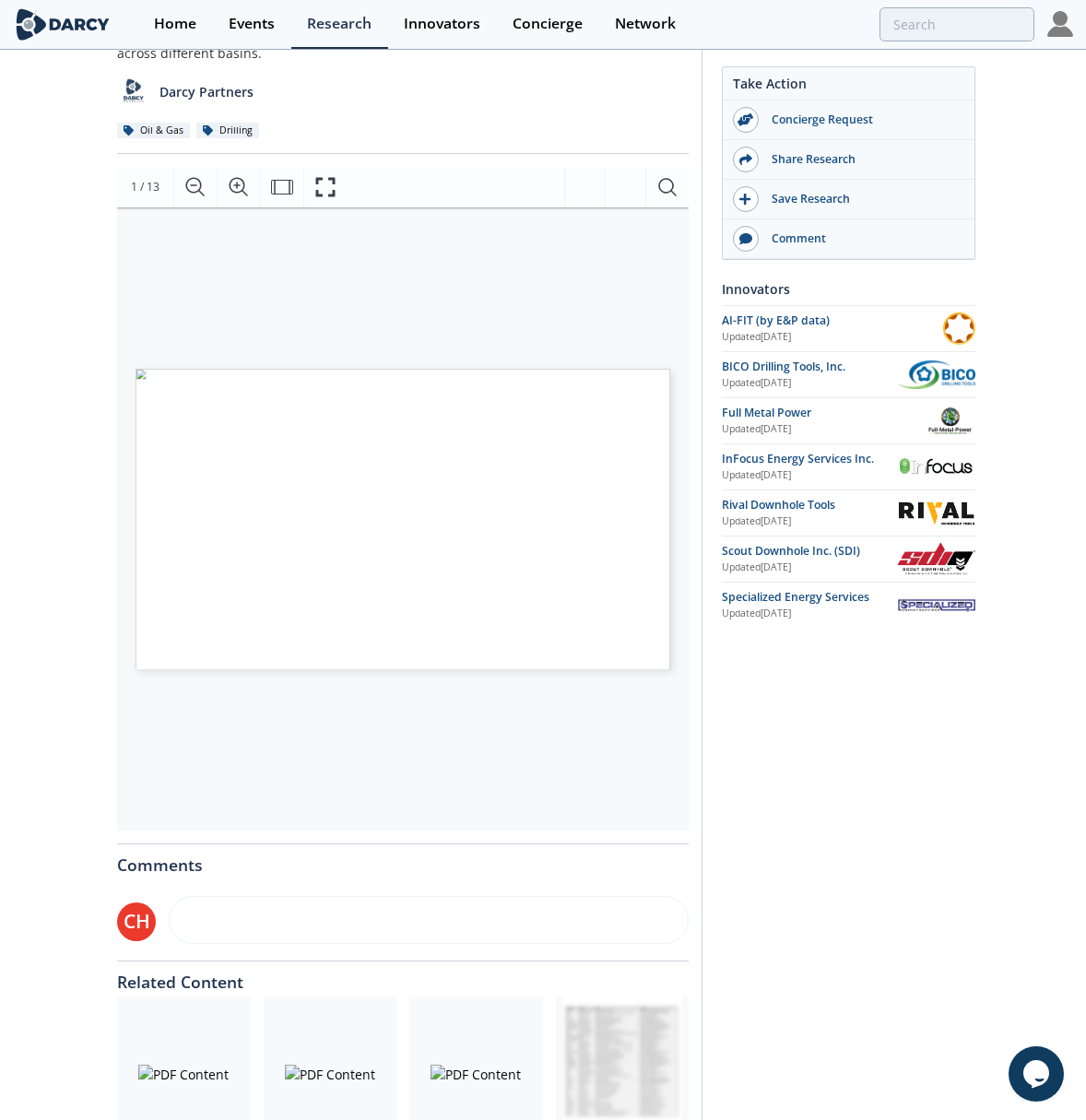
click at [865, 798] on div "Take Action Concierge Request Share Research Save Research Comment Innovators U…" at bounding box center [835, 549] width 268 height 1330
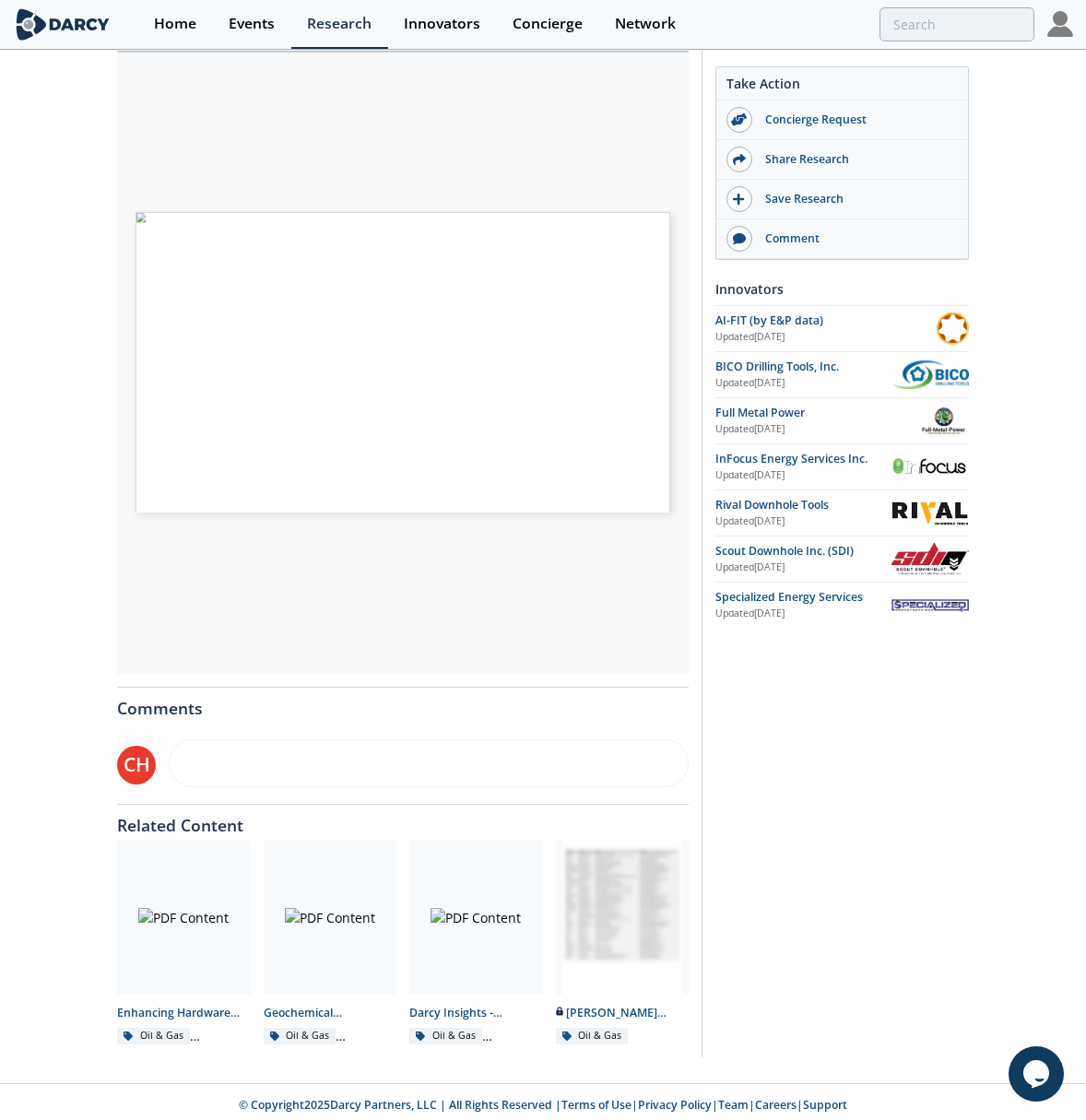
scroll to position [346, 0]
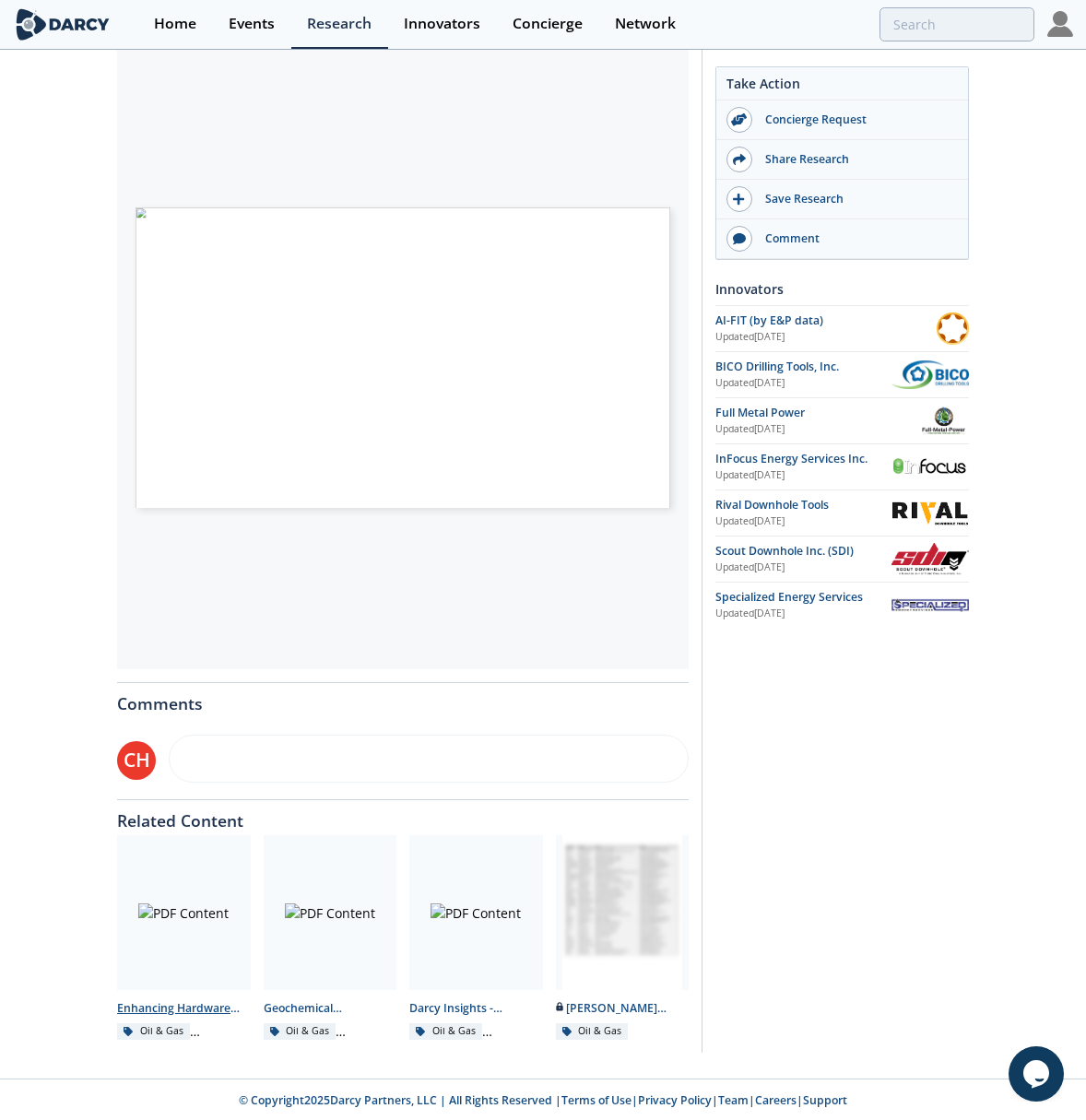
click at [170, 910] on div at bounding box center [183, 912] width 133 height 155
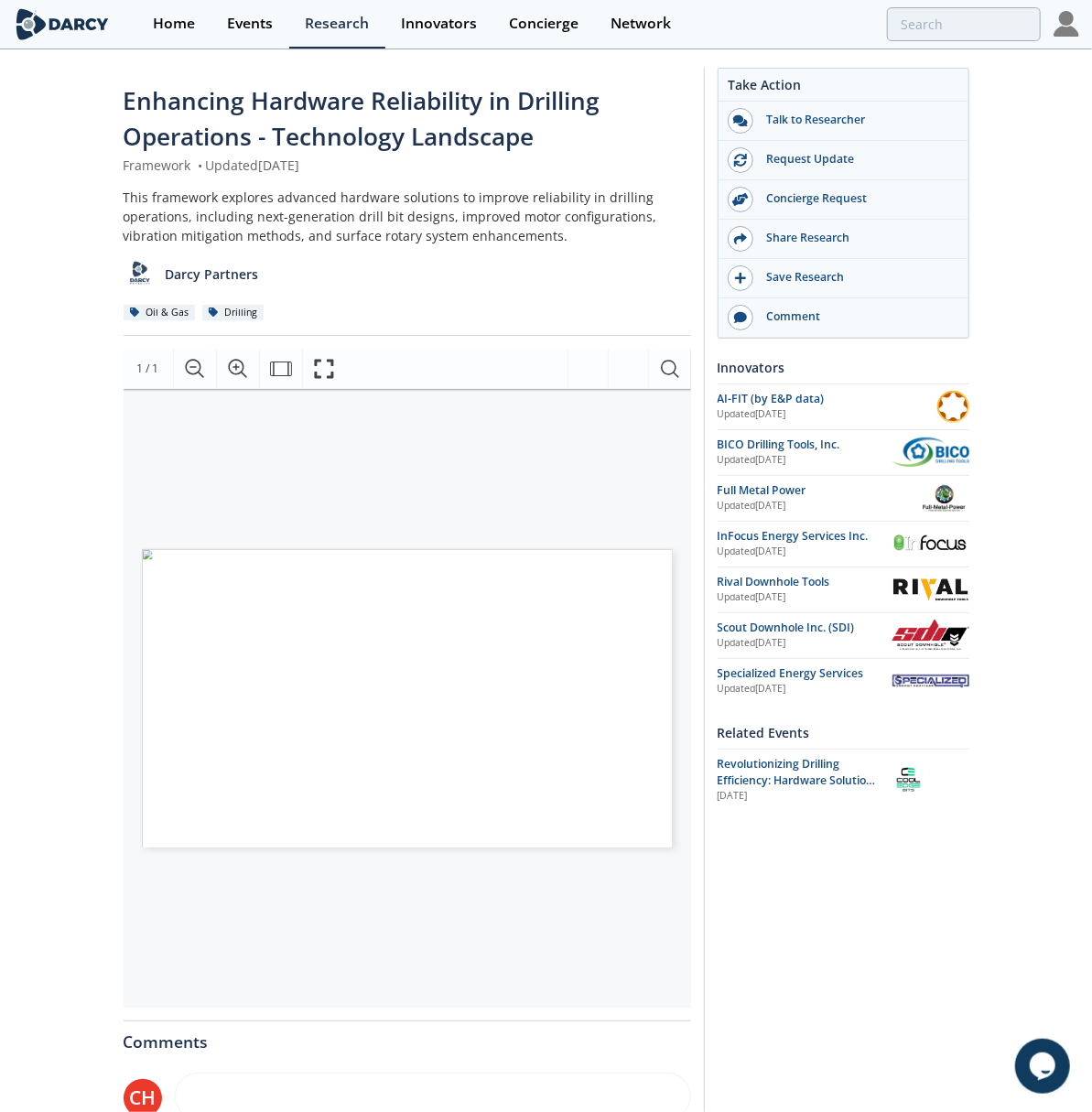
click at [616, 868] on div "Redback Drilling : Proven Drilling ... COMPONENTS ENABLING TECHNOLOGIES [PERSON…" at bounding box center [407, 698] width 568 height 619
click at [328, 374] on icon "Fullscreen" at bounding box center [324, 369] width 22 height 22
